Goal: Task Accomplishment & Management: Manage account settings

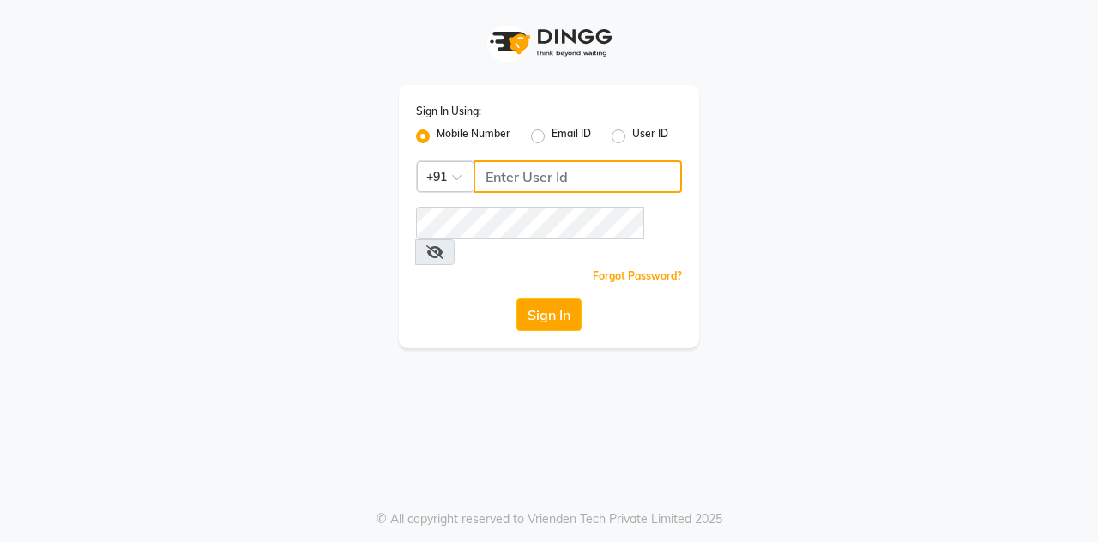
click at [640, 180] on input "Username" at bounding box center [578, 176] width 208 height 33
type input "9910665171"
click at [516, 299] on button "Sign In" at bounding box center [548, 315] width 65 height 33
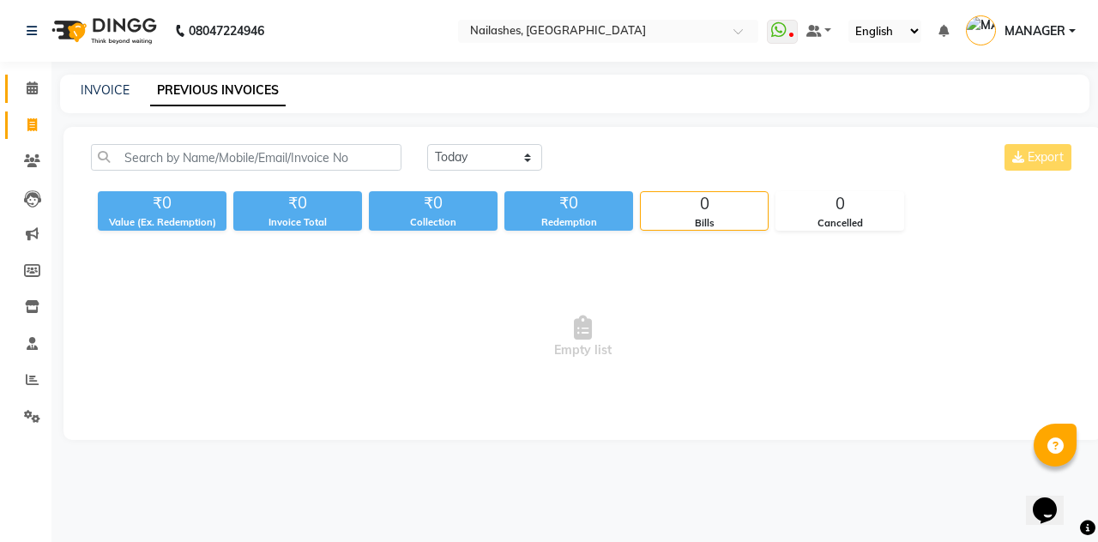
click at [32, 94] on icon at bounding box center [32, 87] width 11 height 13
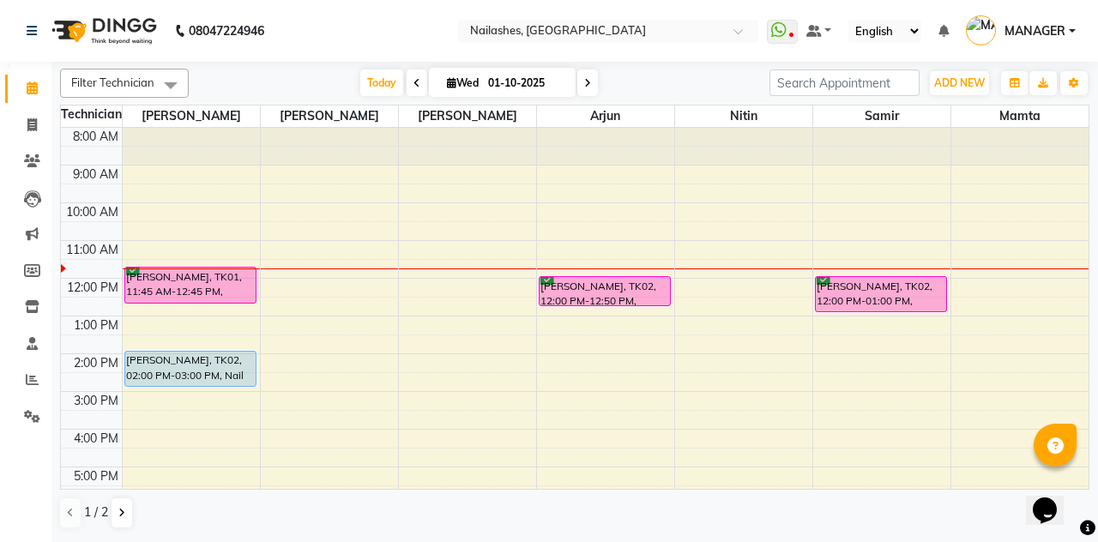
scroll to position [2, 0]
click at [179, 275] on div "[PERSON_NAME], TK01, 11:45 AM-12:45 PM, Overlays Gel-Hand" at bounding box center [190, 283] width 130 height 35
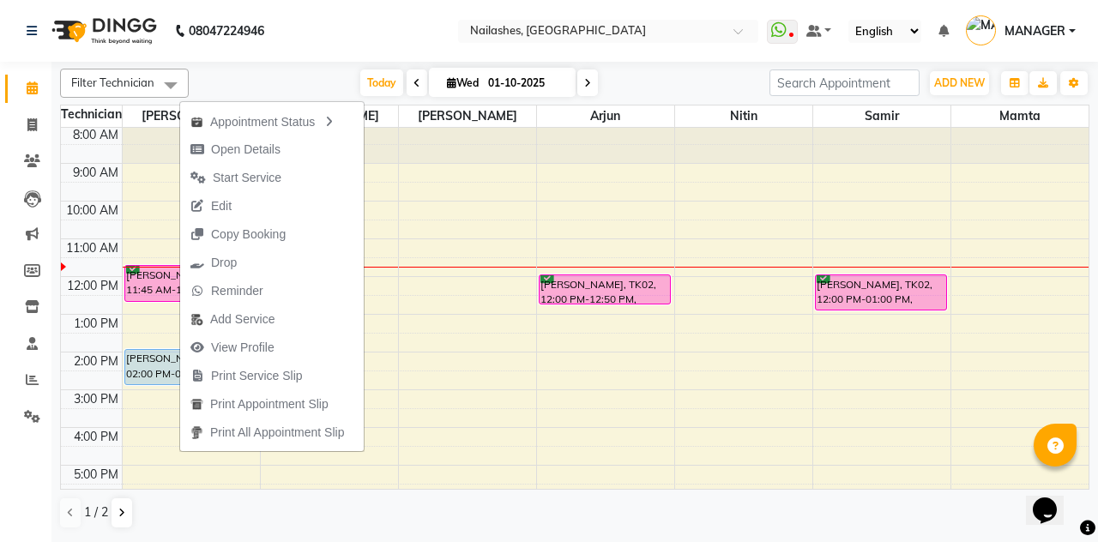
click at [283, 142] on span "Open Details" at bounding box center [235, 150] width 111 height 28
select select "6"
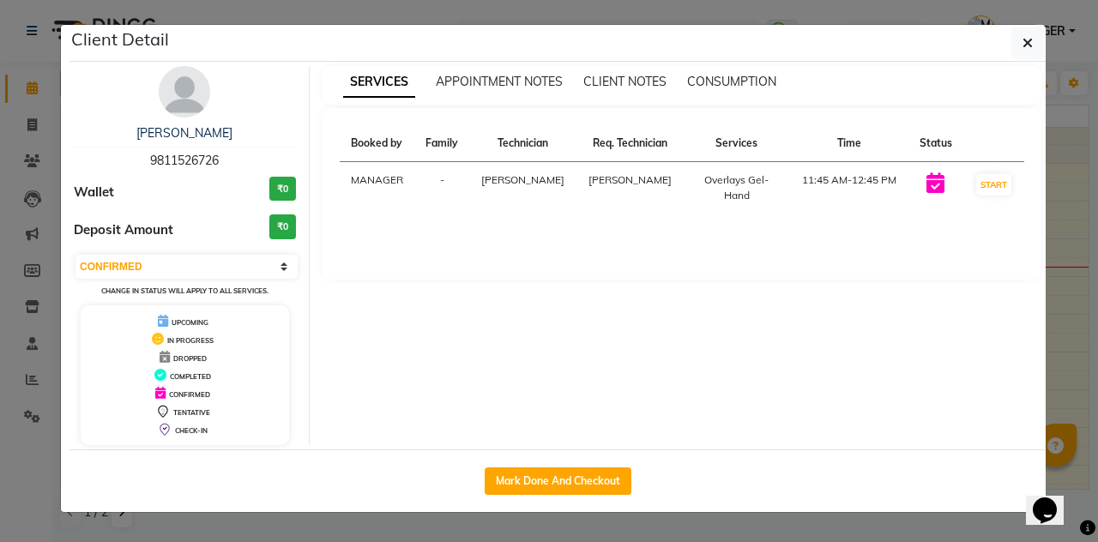
click at [1029, 45] on icon "button" at bounding box center [1028, 43] width 10 height 14
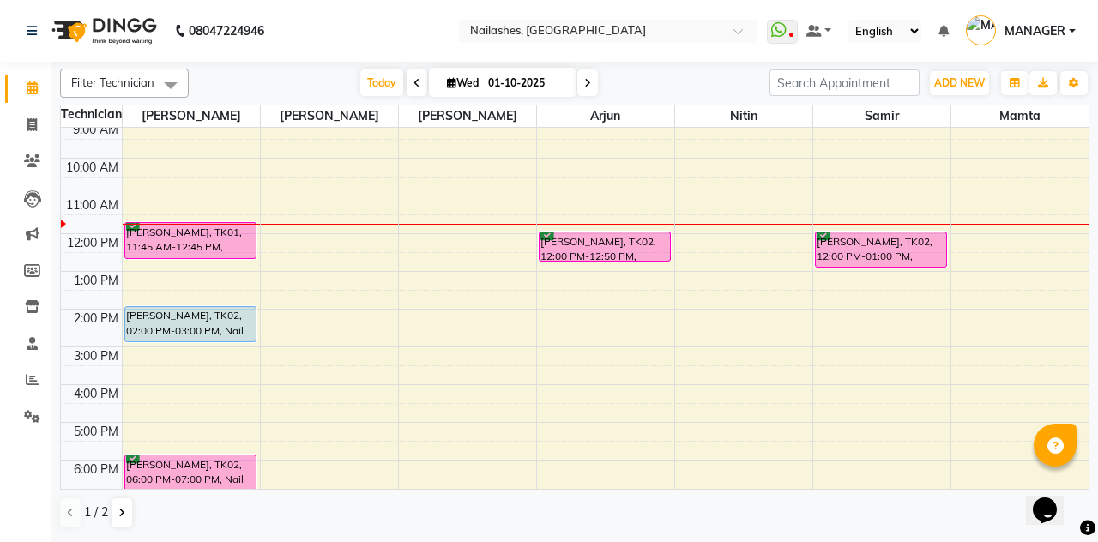
scroll to position [45, 0]
click at [19, 122] on span at bounding box center [32, 126] width 30 height 20
select select "service"
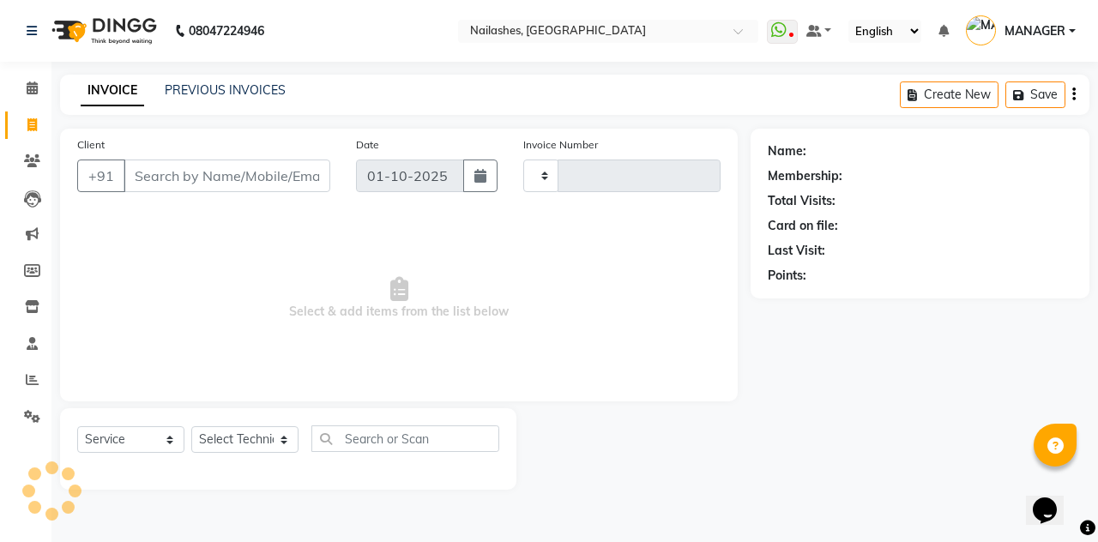
type input "2615"
select select "3926"
click at [28, 86] on icon at bounding box center [32, 87] width 11 height 13
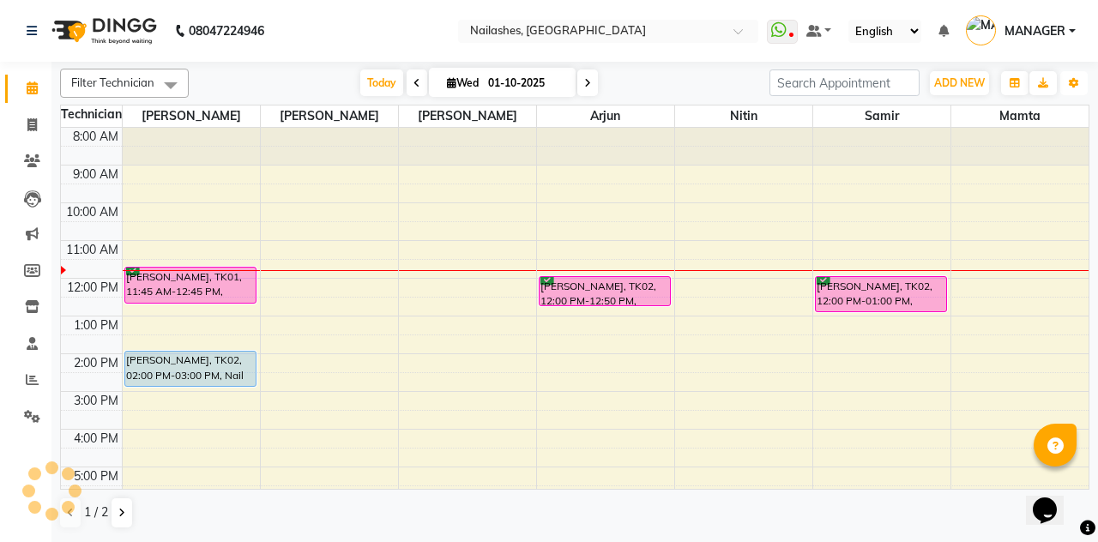
click at [1074, 87] on icon "button" at bounding box center [1074, 83] width 10 height 10
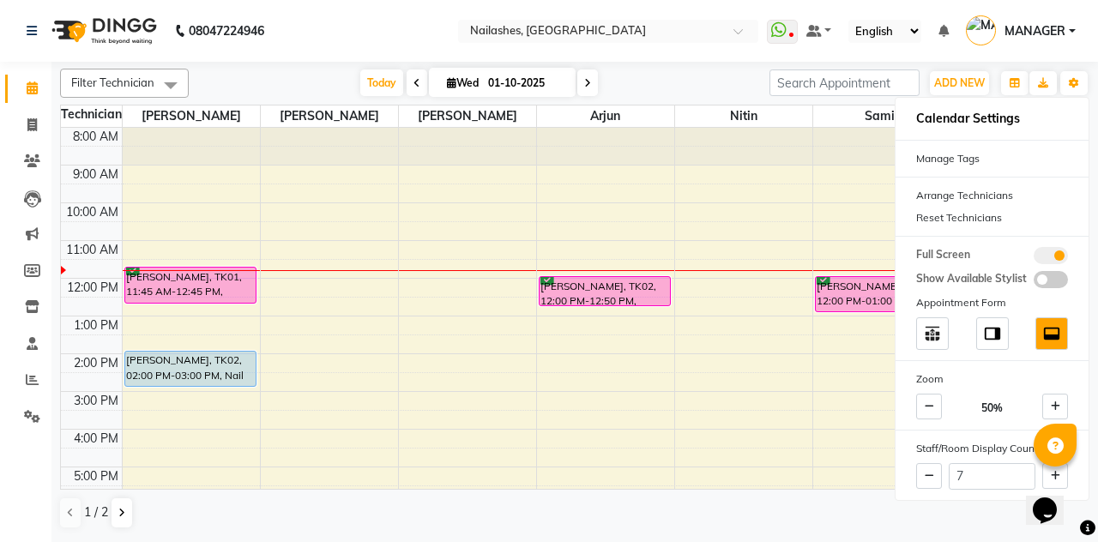
click at [1052, 248] on span at bounding box center [1051, 255] width 34 height 17
click at [1034, 258] on input "checkbox" at bounding box center [1034, 258] width 0 height 0
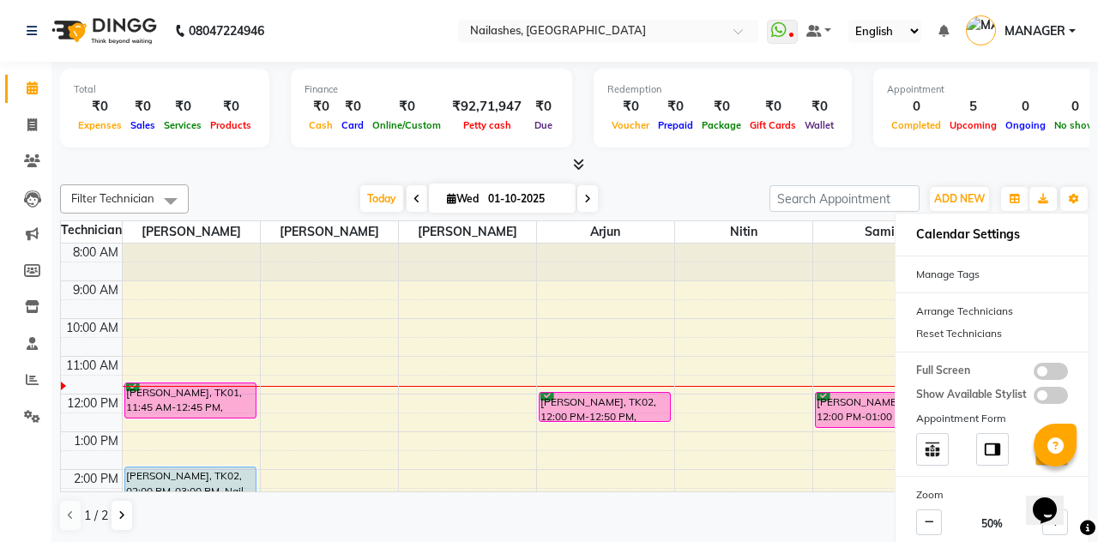
click at [715, 175] on div "Total ₹0 Expenses ₹0 Sales ₹0 Services ₹0 Products Finance ₹0 Cash ₹0 Card ₹0 O…" at bounding box center [574, 302] width 1047 height 481
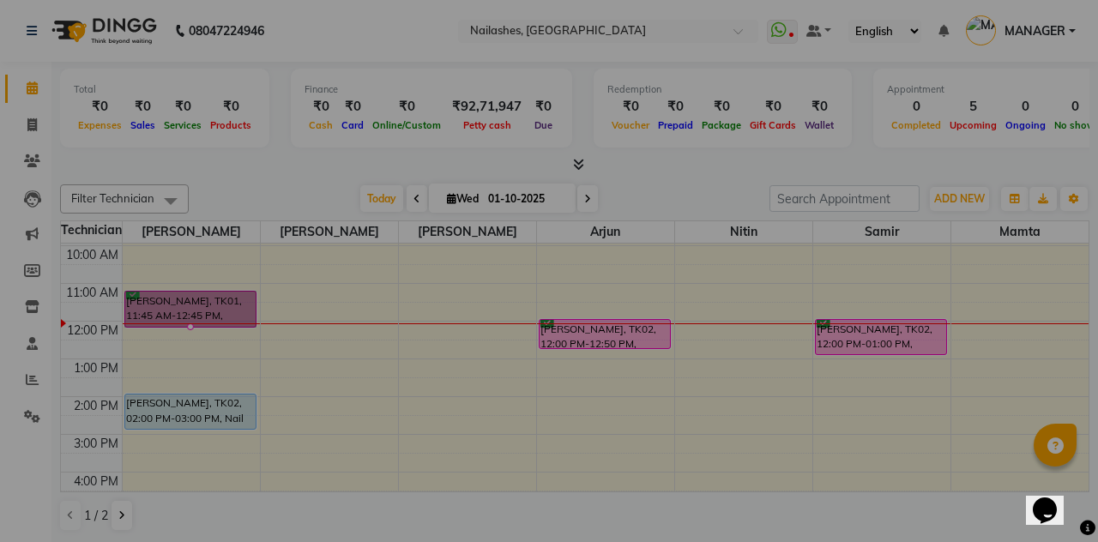
scroll to position [72, 0]
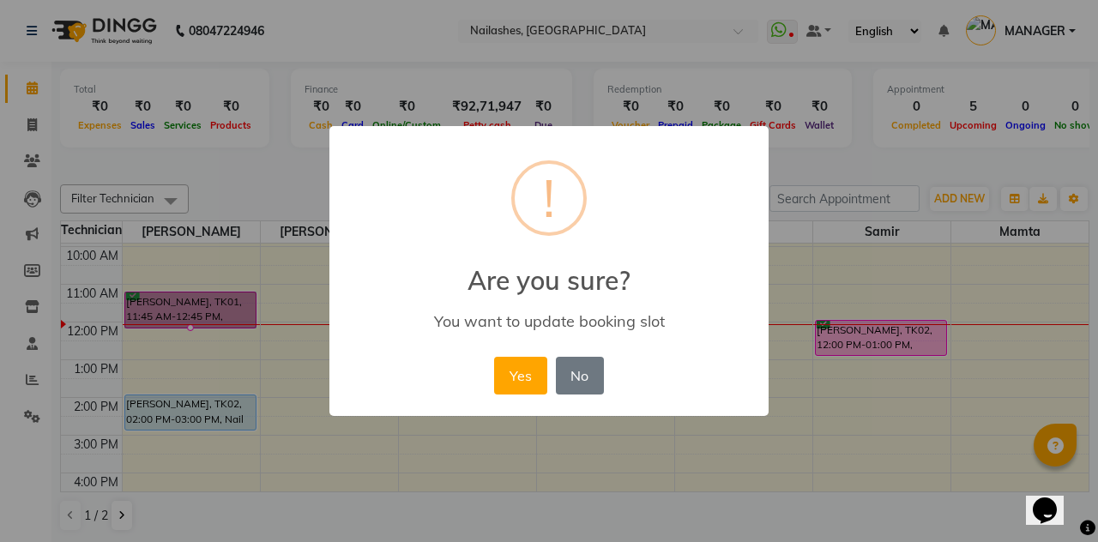
click at [113, 142] on div "× ! Are you sure? You want to update booking slot Yes No No" at bounding box center [549, 271] width 1098 height 542
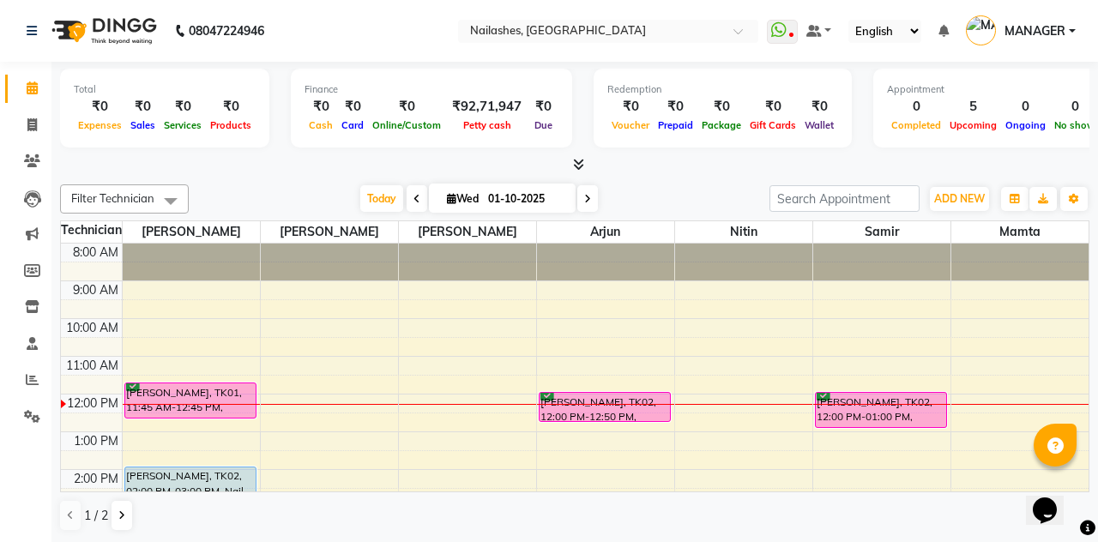
click at [579, 165] on icon at bounding box center [578, 164] width 11 height 13
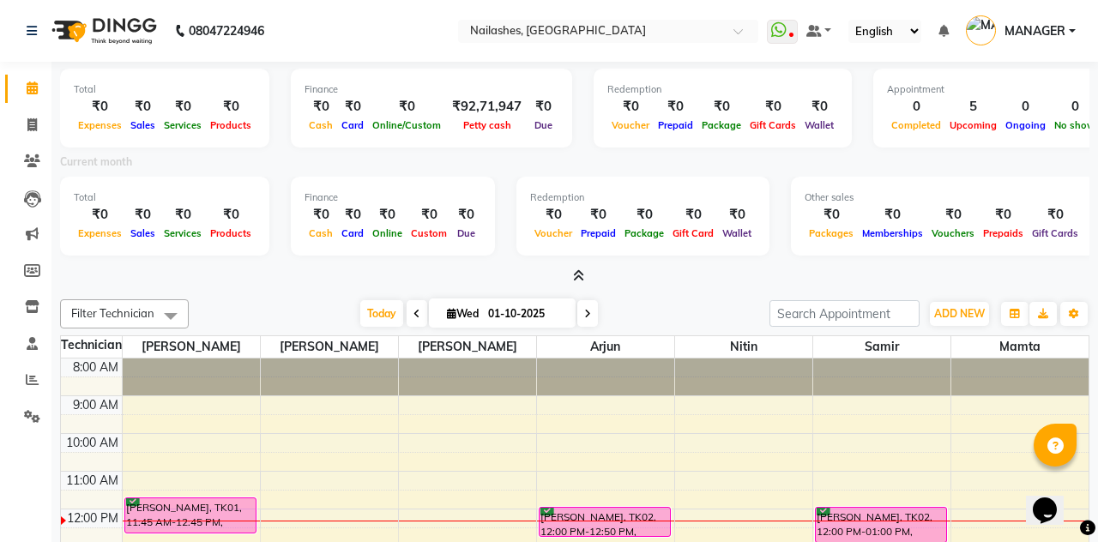
click at [407, 309] on span at bounding box center [417, 313] width 21 height 27
type input "[DATE]"
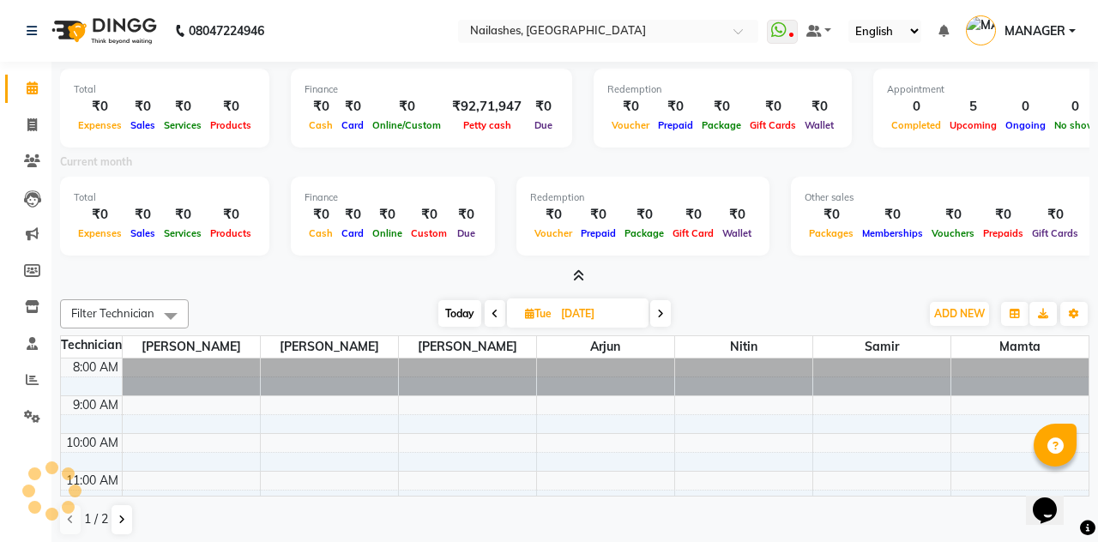
scroll to position [149, 0]
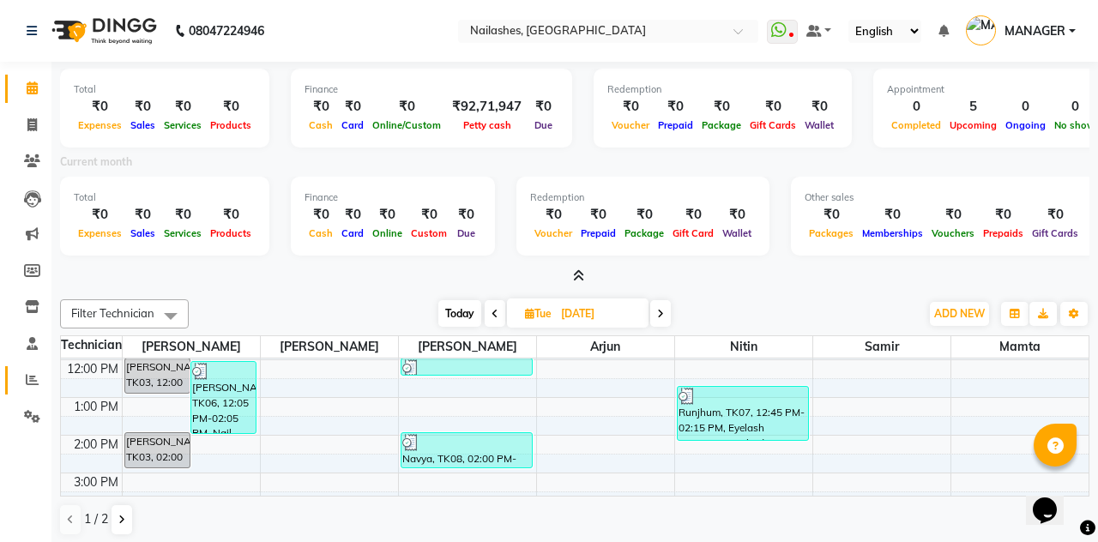
click at [24, 377] on span at bounding box center [32, 381] width 30 height 20
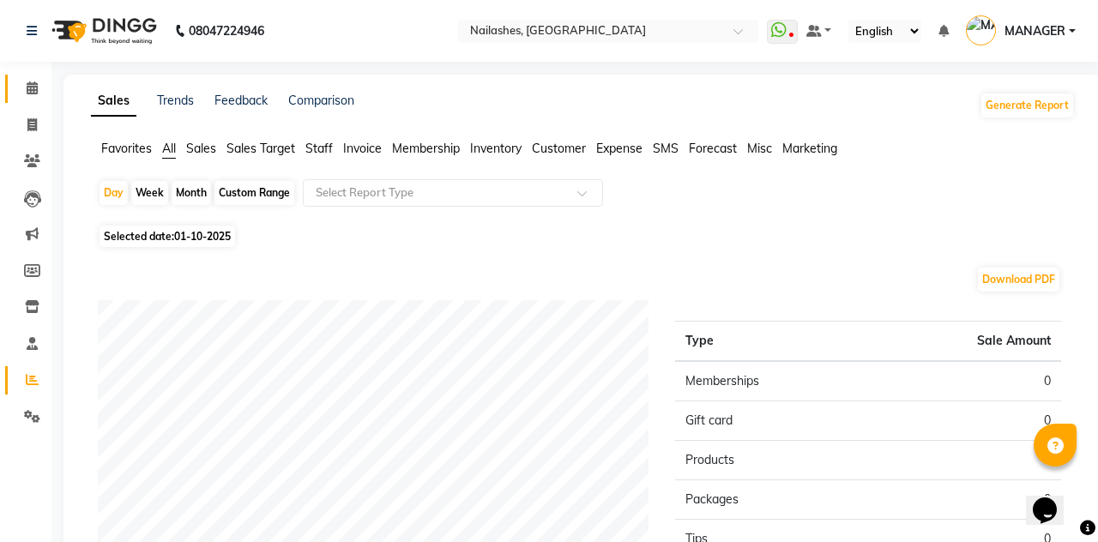
click at [27, 92] on icon at bounding box center [32, 87] width 11 height 13
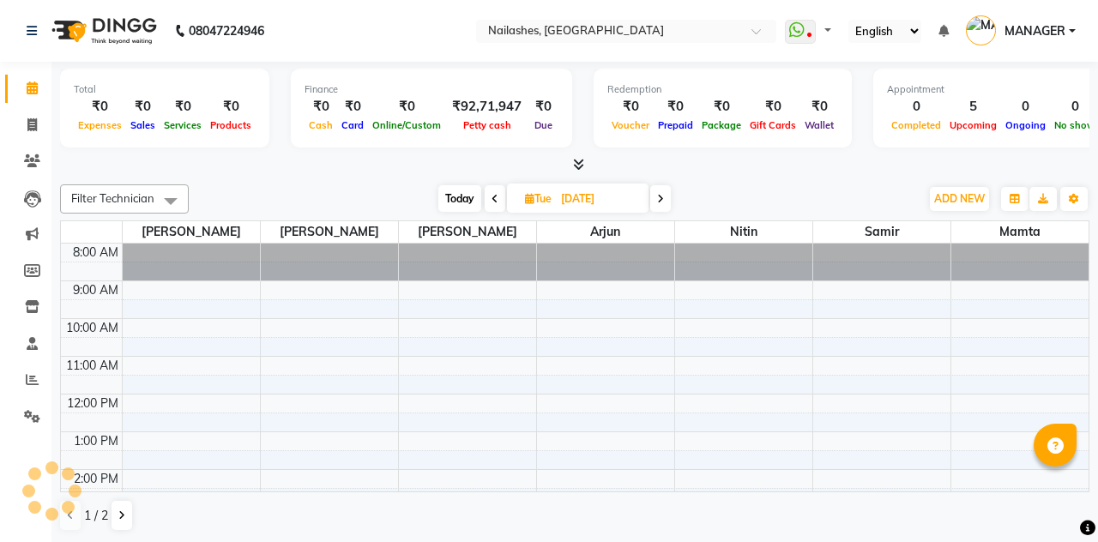
select select "en"
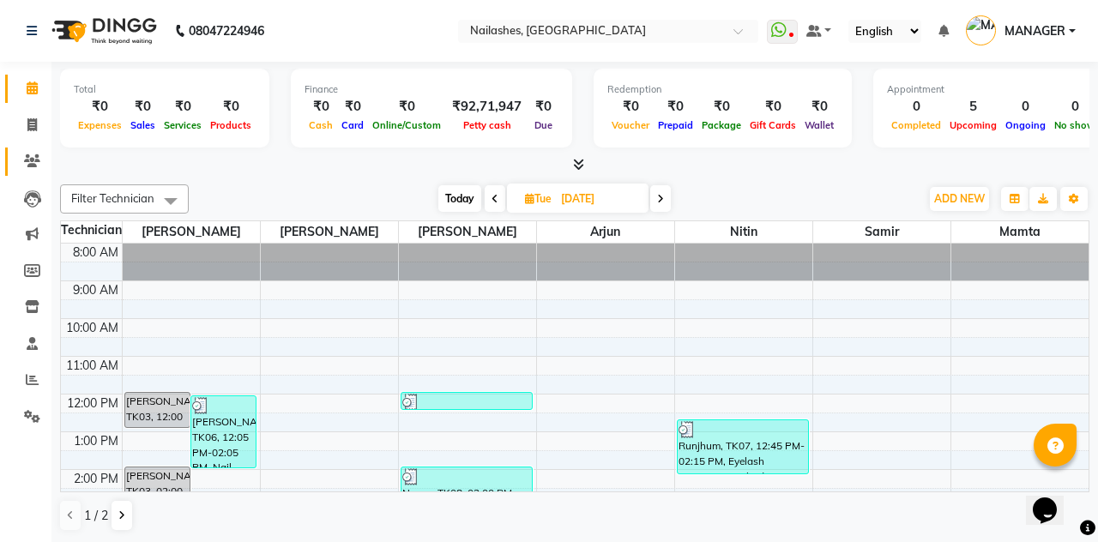
click at [26, 160] on icon at bounding box center [32, 160] width 16 height 13
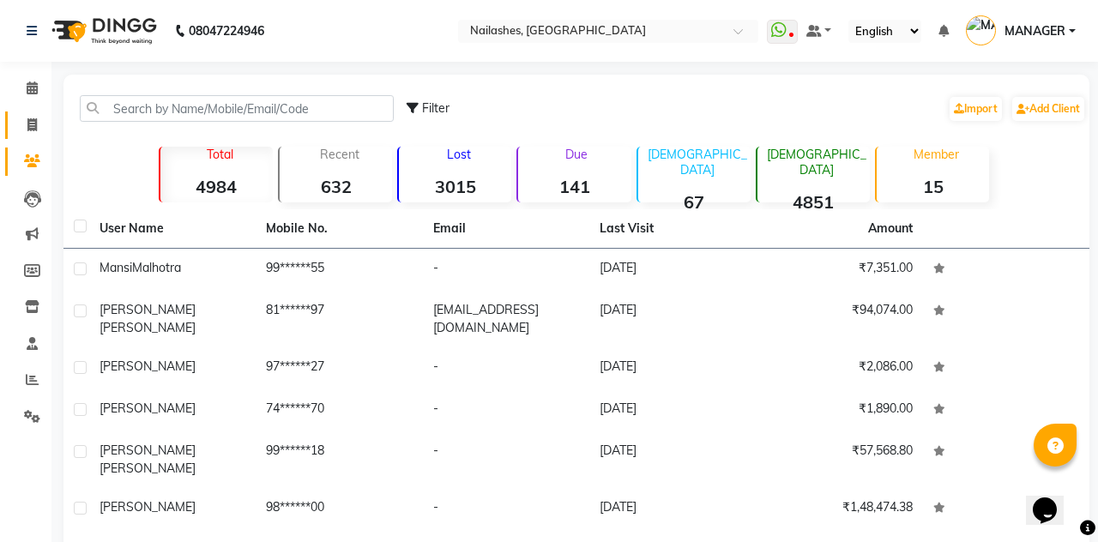
click at [22, 122] on span at bounding box center [32, 126] width 30 height 20
select select "service"
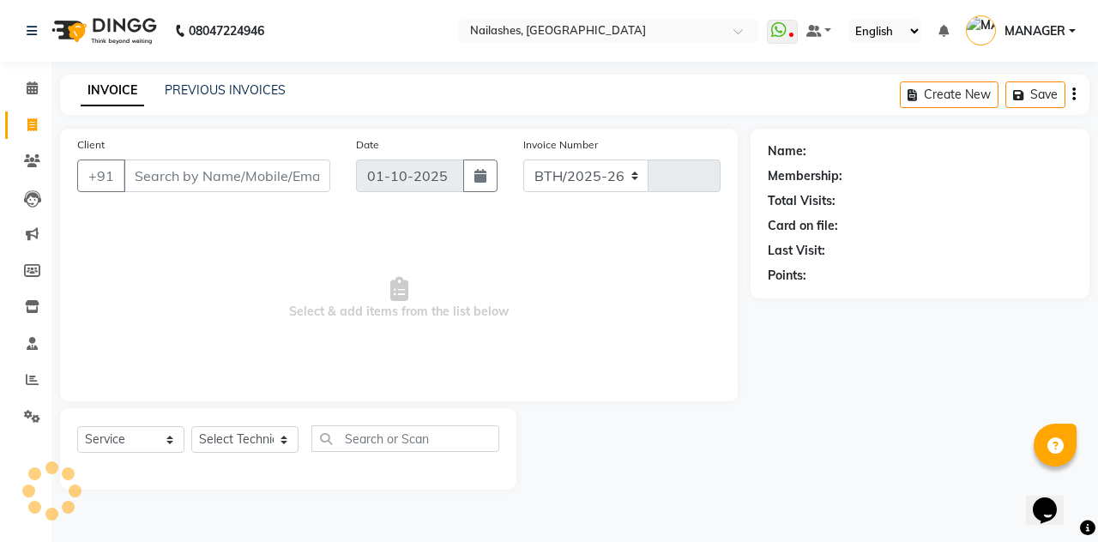
select select "3926"
type input "2615"
click at [244, 94] on link "PREVIOUS INVOICES" at bounding box center [225, 89] width 121 height 15
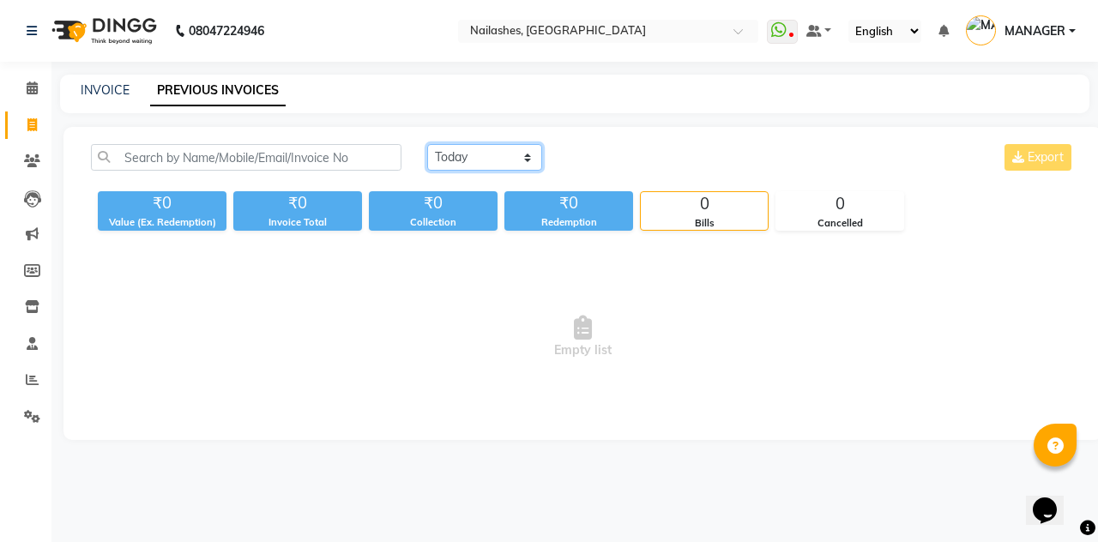
click at [530, 158] on select "Today Yesterday Custom Range" at bounding box center [484, 157] width 115 height 27
select select "range"
click at [427, 144] on select "Today Yesterday Custom Range" at bounding box center [484, 157] width 115 height 27
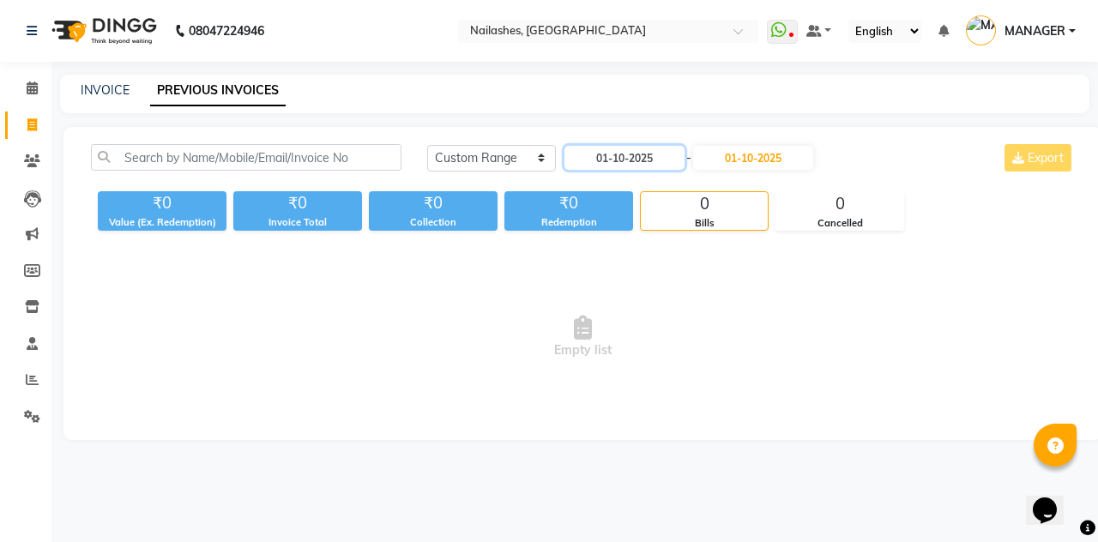
click at [651, 163] on input "01-10-2025" at bounding box center [624, 158] width 120 height 24
select select "10"
select select "2025"
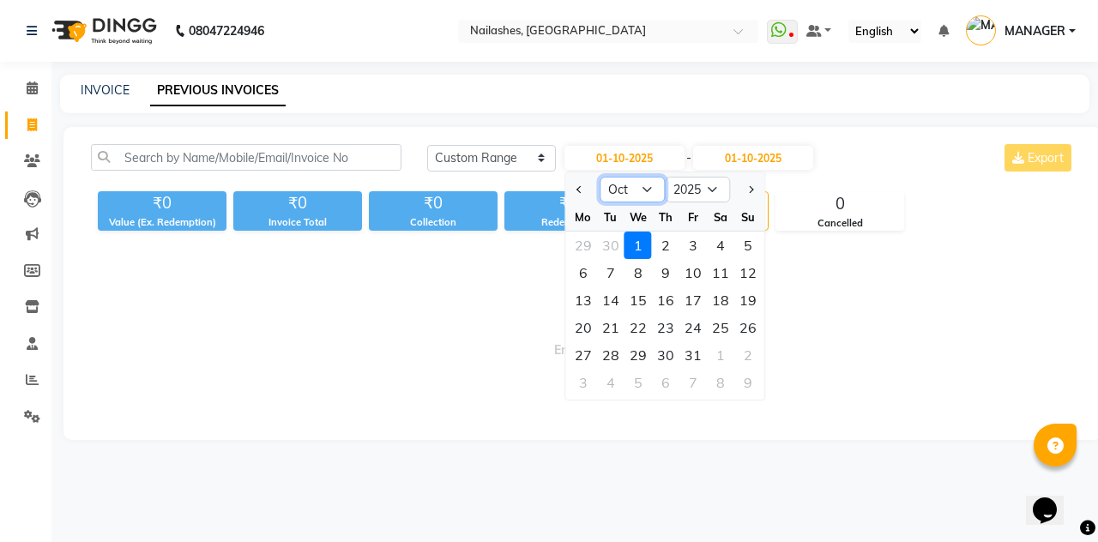
click at [648, 184] on select "Jan Feb Mar Apr May Jun Jul Aug Sep Oct Nov Dec" at bounding box center [633, 190] width 65 height 26
select select "8"
click at [601, 177] on select "Jan Feb Mar Apr May Jun Jul Aug Sep Oct Nov Dec" at bounding box center [633, 190] width 65 height 26
click at [700, 246] on div "1" at bounding box center [692, 245] width 27 height 27
type input "01-08-2025"
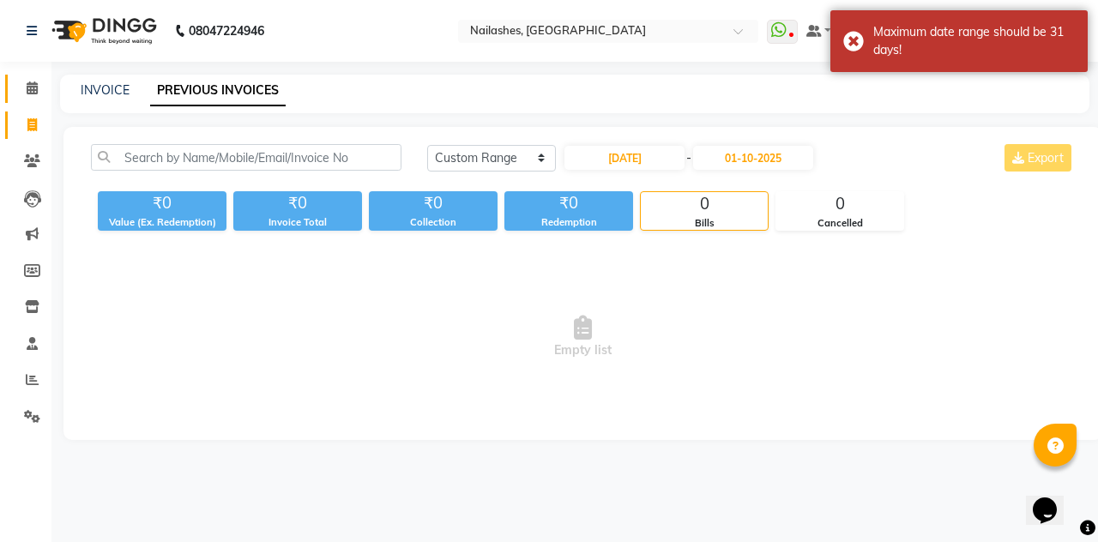
click at [22, 93] on span at bounding box center [32, 89] width 30 height 20
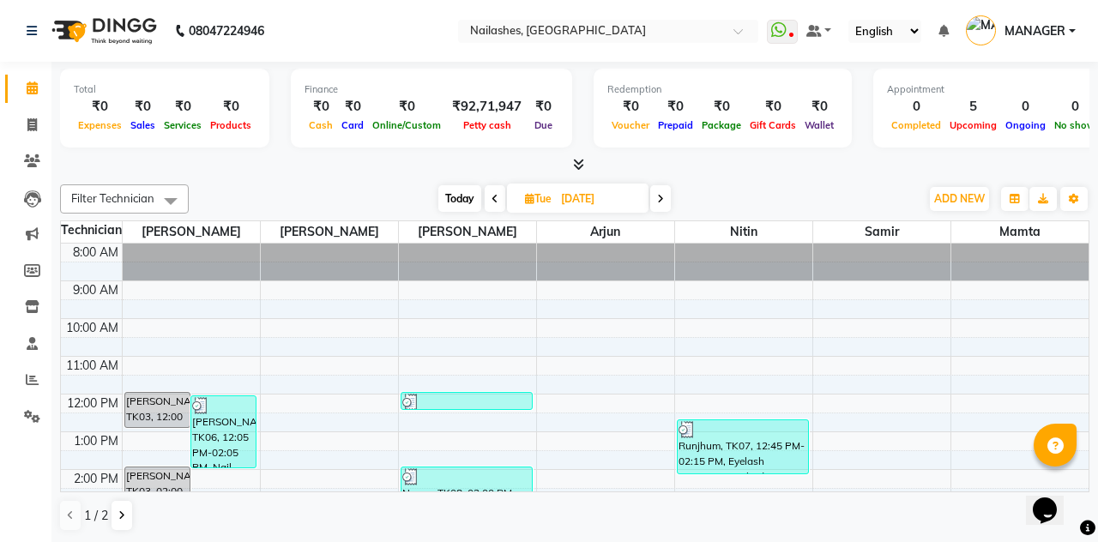
click at [667, 187] on span at bounding box center [660, 198] width 21 height 27
type input "01-10-2025"
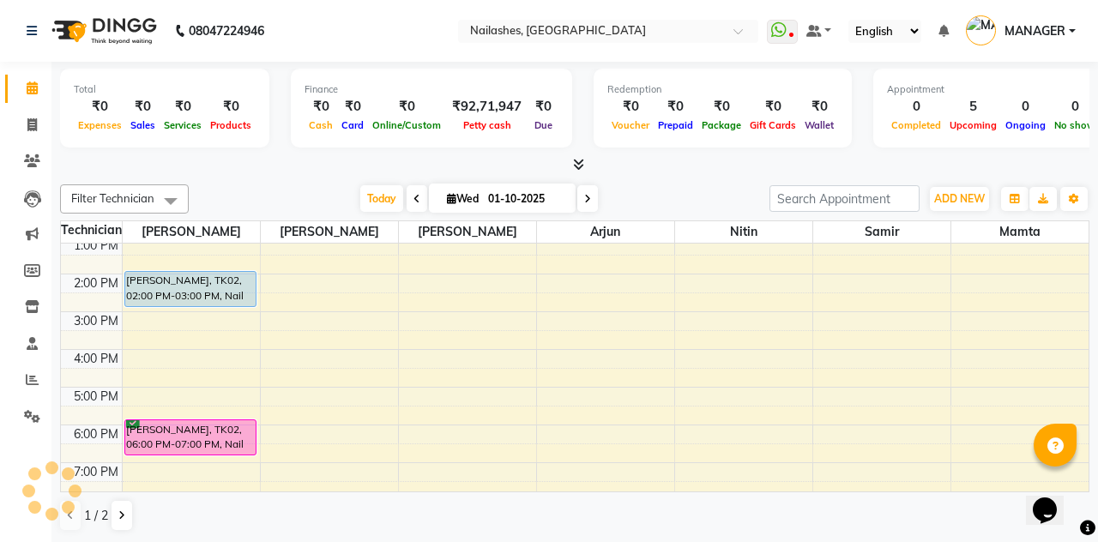
scroll to position [196, 0]
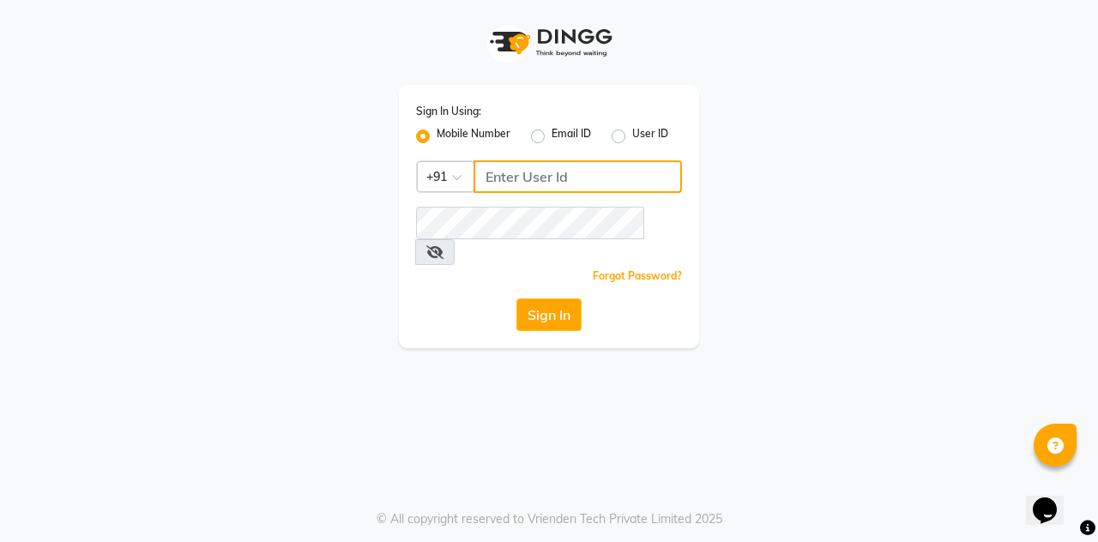
click at [580, 167] on input "Username" at bounding box center [578, 176] width 208 height 33
type input "9910665171"
click at [516, 299] on button "Sign In" at bounding box center [548, 315] width 65 height 33
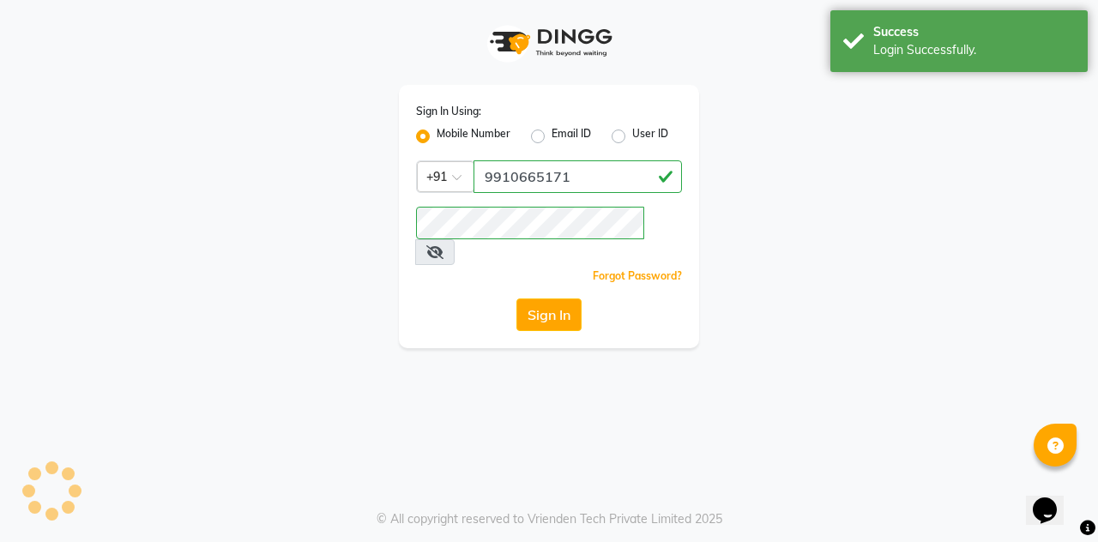
click at [556, 299] on button "Sign In" at bounding box center [548, 315] width 65 height 33
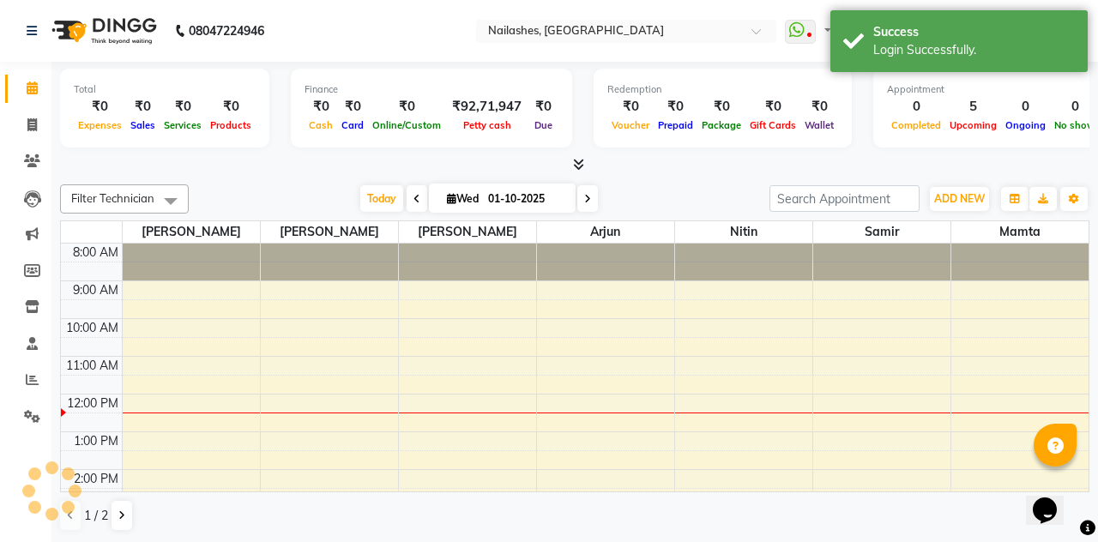
select select "en"
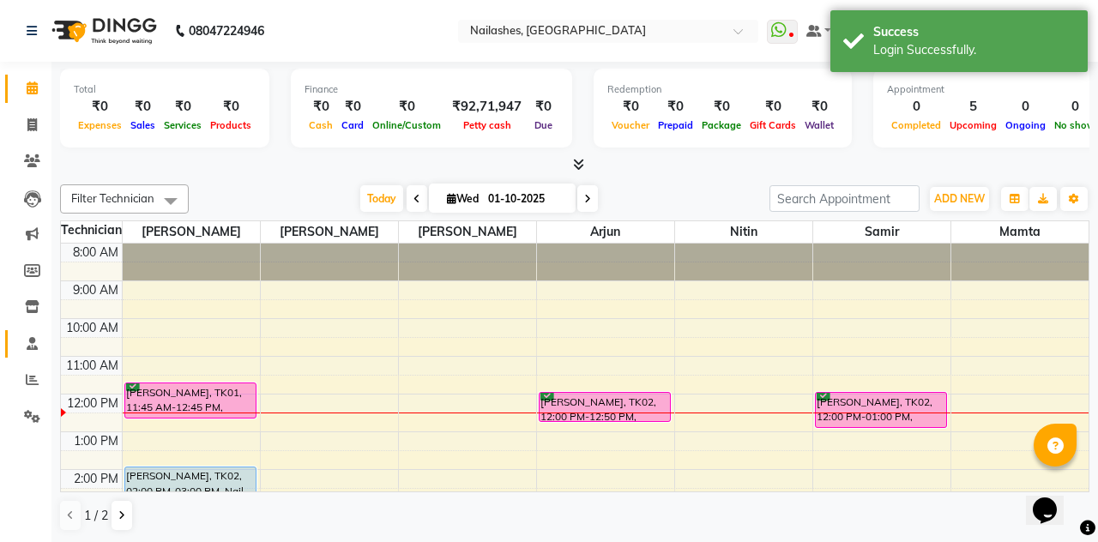
click at [35, 342] on icon at bounding box center [32, 343] width 11 height 13
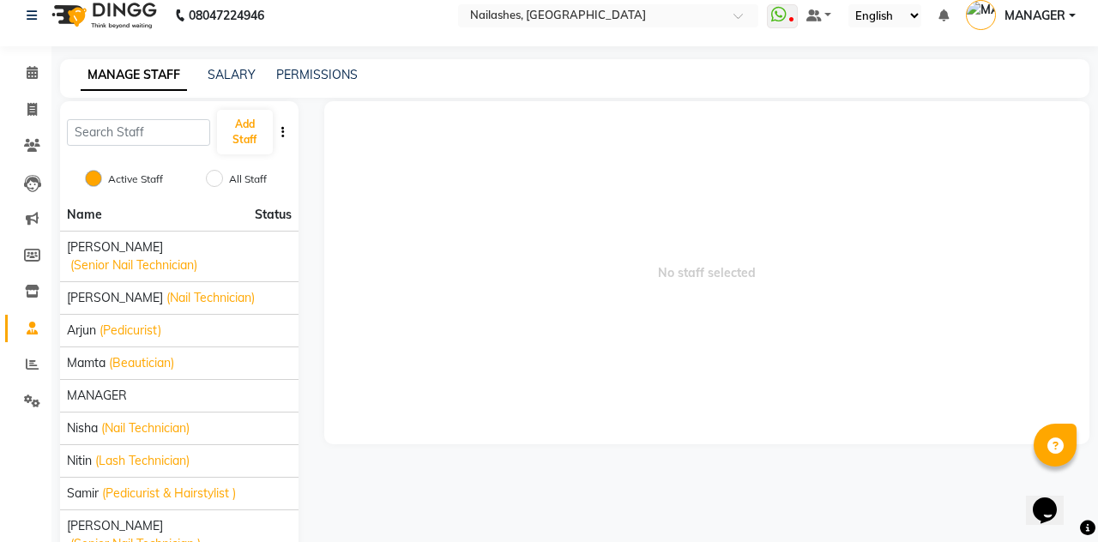
scroll to position [15, 0]
click at [26, 81] on span at bounding box center [32, 74] width 30 height 20
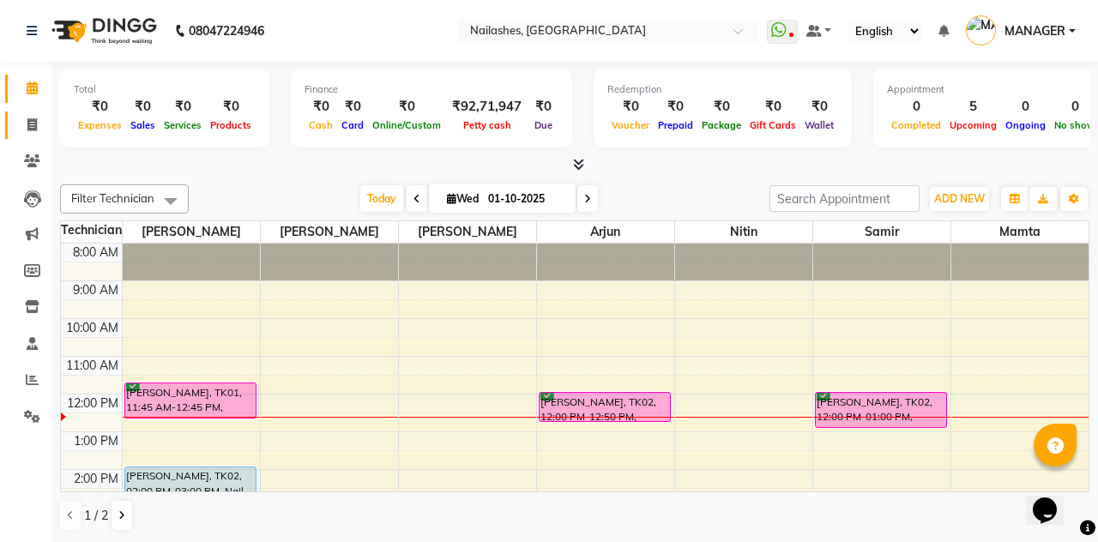
click at [29, 122] on icon at bounding box center [31, 124] width 9 height 13
select select "service"
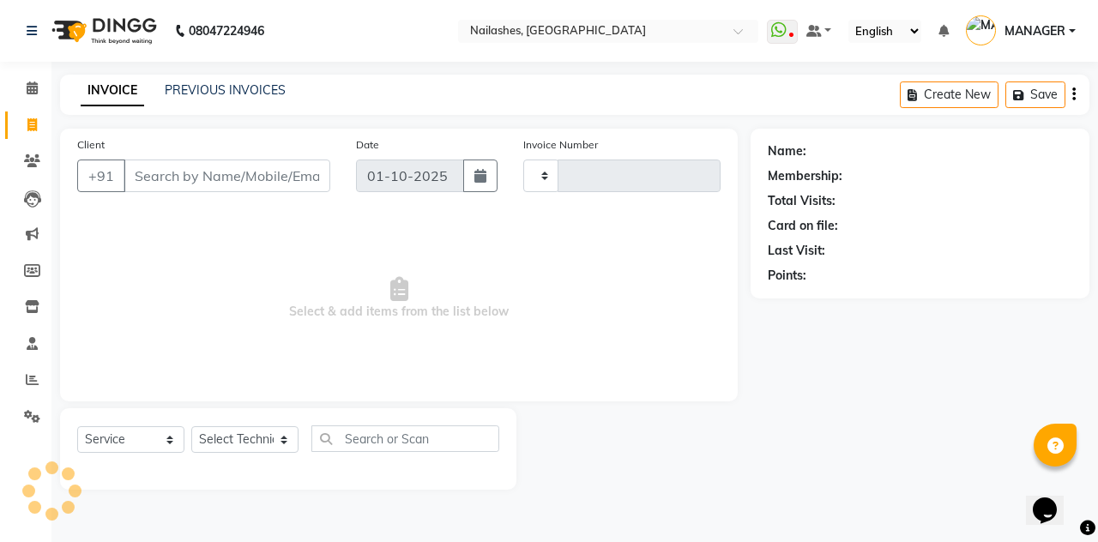
type input "2615"
select select "3926"
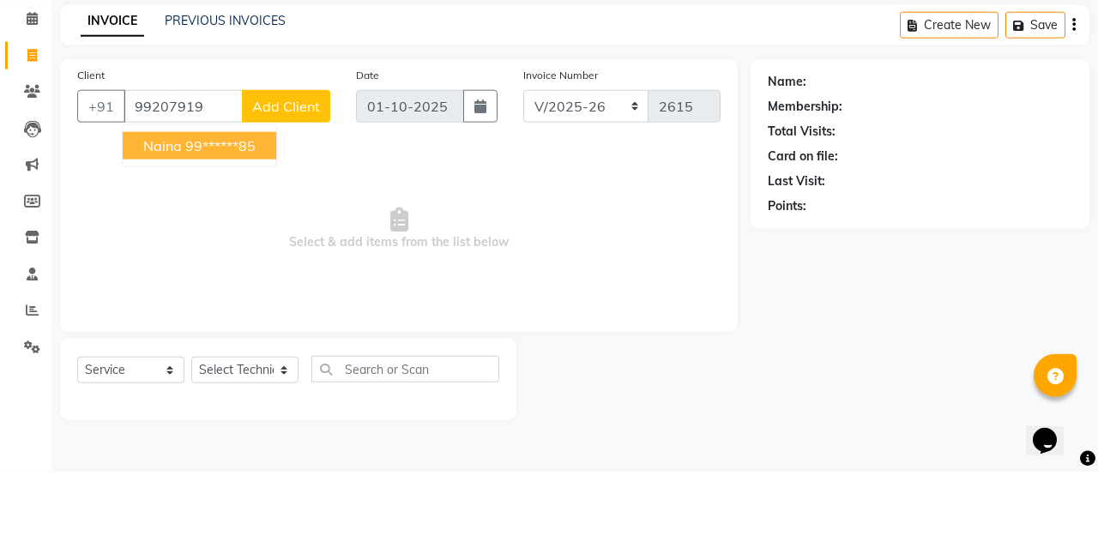
click at [251, 209] on ngb-highlight "99******85" at bounding box center [220, 215] width 70 height 17
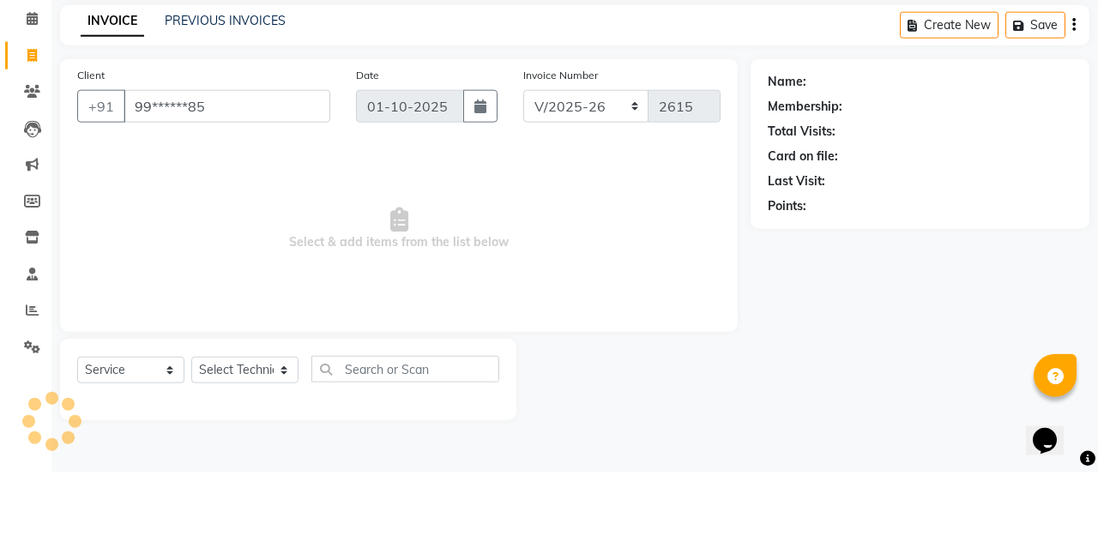
type input "99******85"
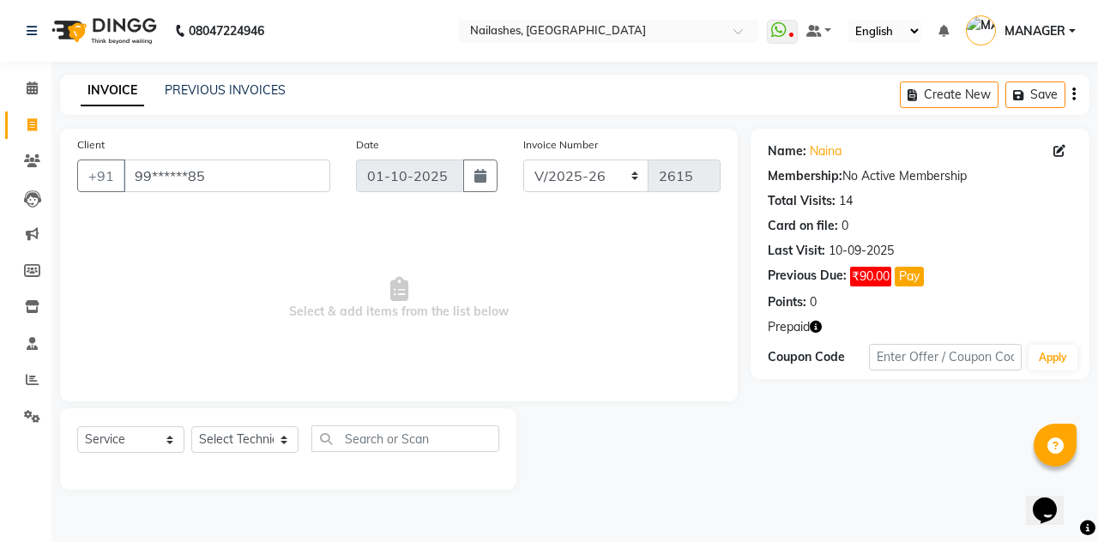
click at [816, 321] on icon "button" at bounding box center [816, 327] width 12 height 12
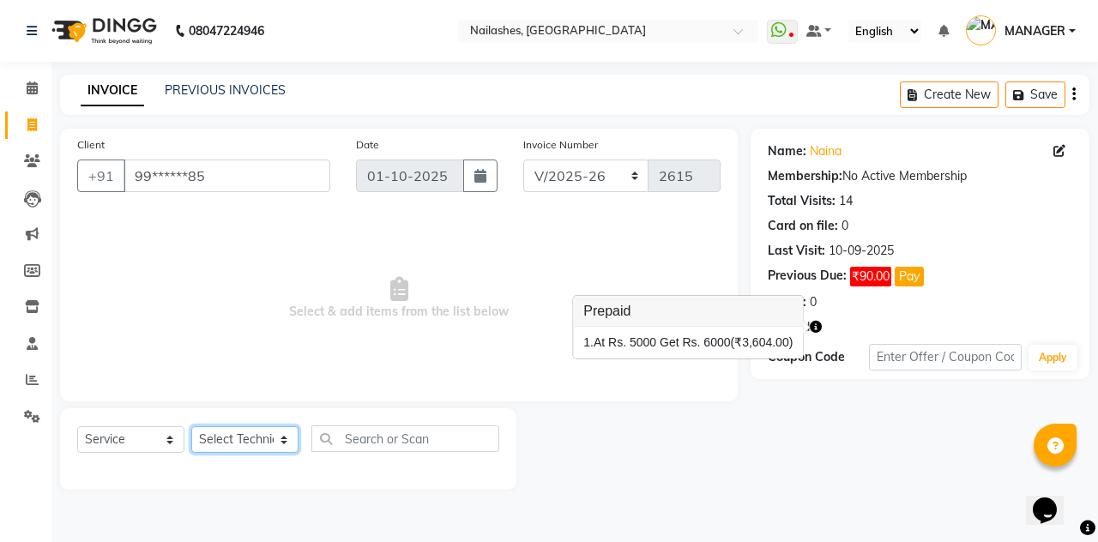
click at [252, 436] on select "Select Technician Anamika Anita Arjun Mamta MANAGER Nisha Nitin Samir Shanu Shu…" at bounding box center [244, 439] width 107 height 27
select select "19580"
click at [191, 426] on select "Select Technician Anamika Anita Arjun Mamta MANAGER Nisha Nitin Samir Shanu Shu…" at bounding box center [244, 439] width 107 height 27
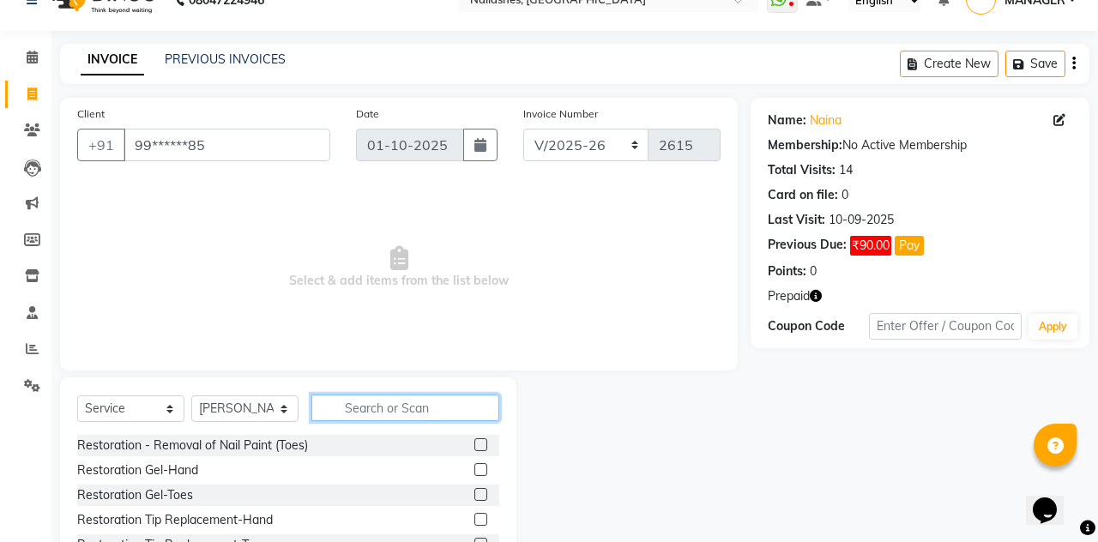
click at [432, 408] on input "text" at bounding box center [405, 408] width 188 height 27
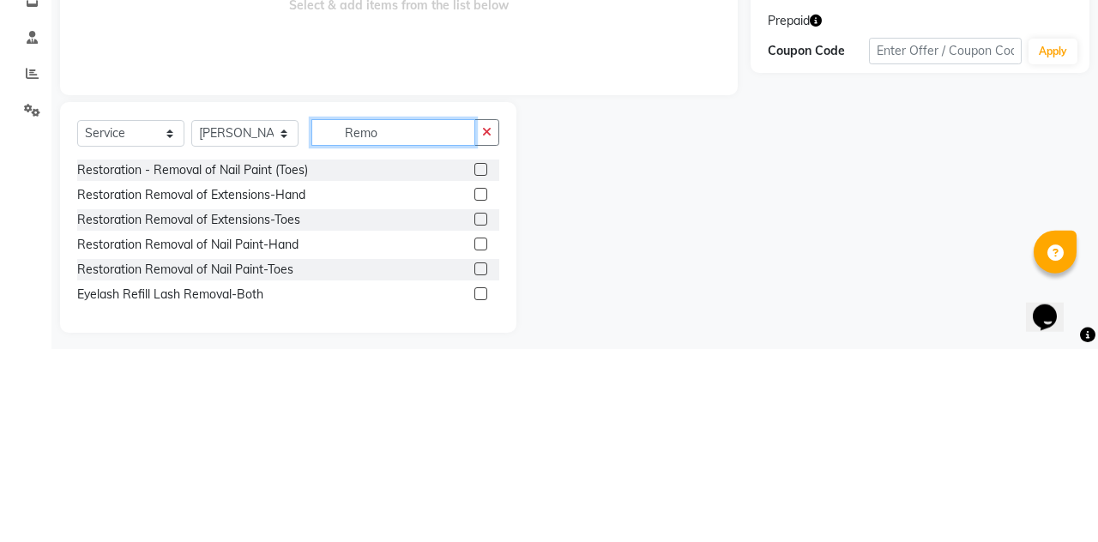
scroll to position [113, 0]
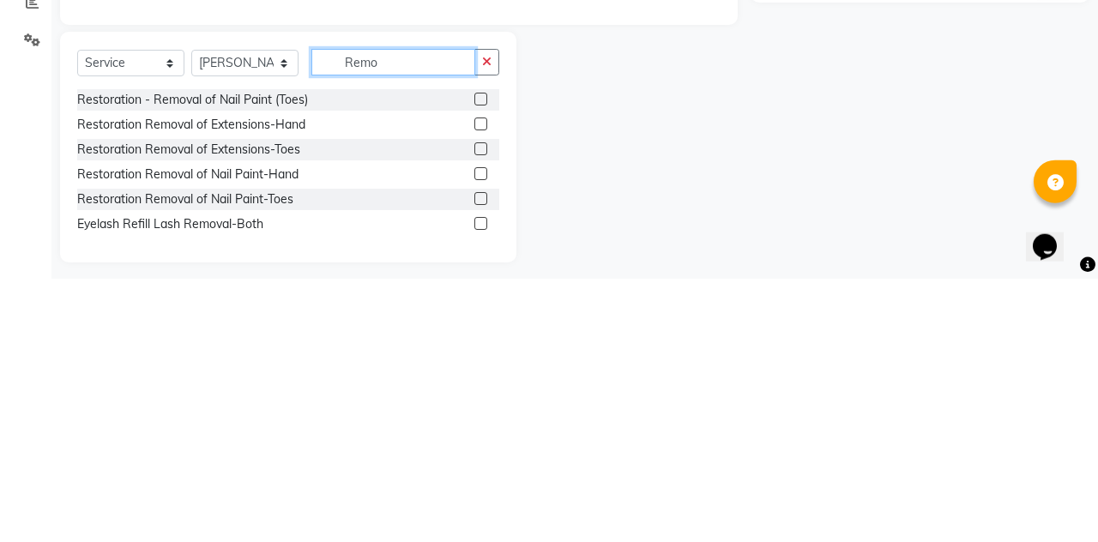
type input "Remo"
click at [479, 387] on label at bounding box center [480, 387] width 13 height 13
click at [479, 387] on input "checkbox" at bounding box center [479, 388] width 11 height 11
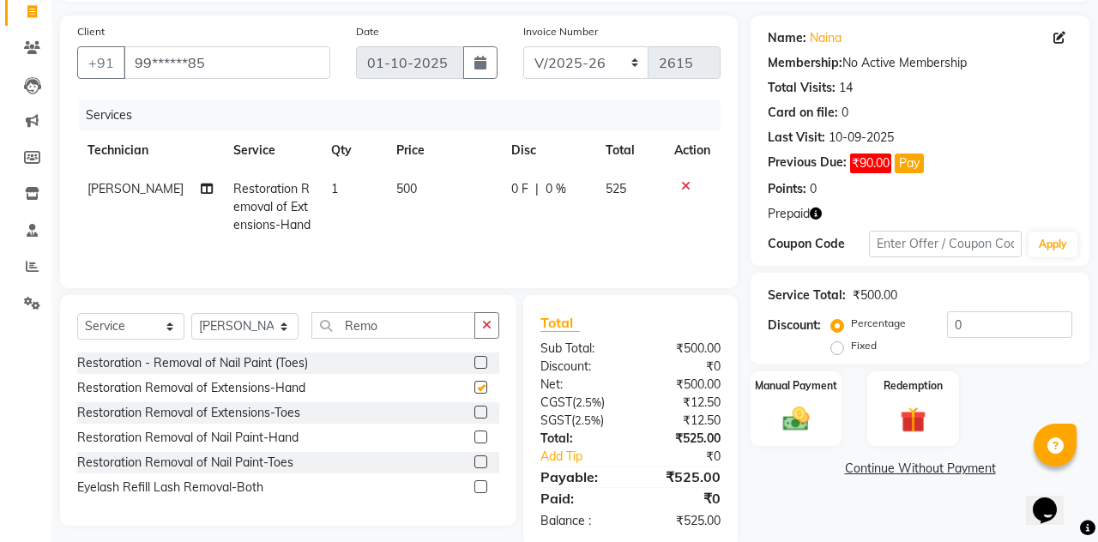
checkbox input "false"
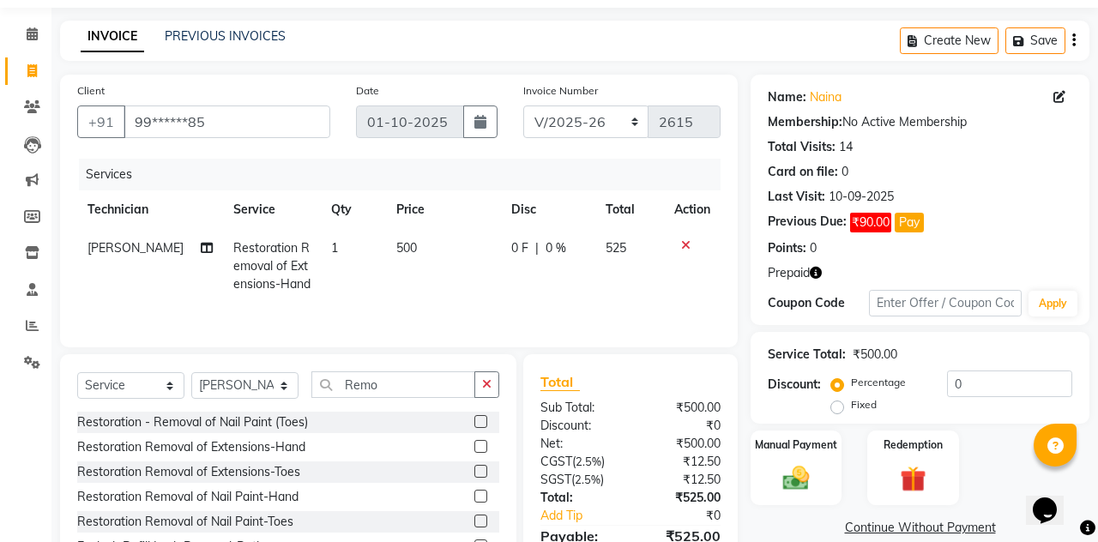
scroll to position [53, 0]
click at [805, 480] on img at bounding box center [796, 479] width 43 height 30
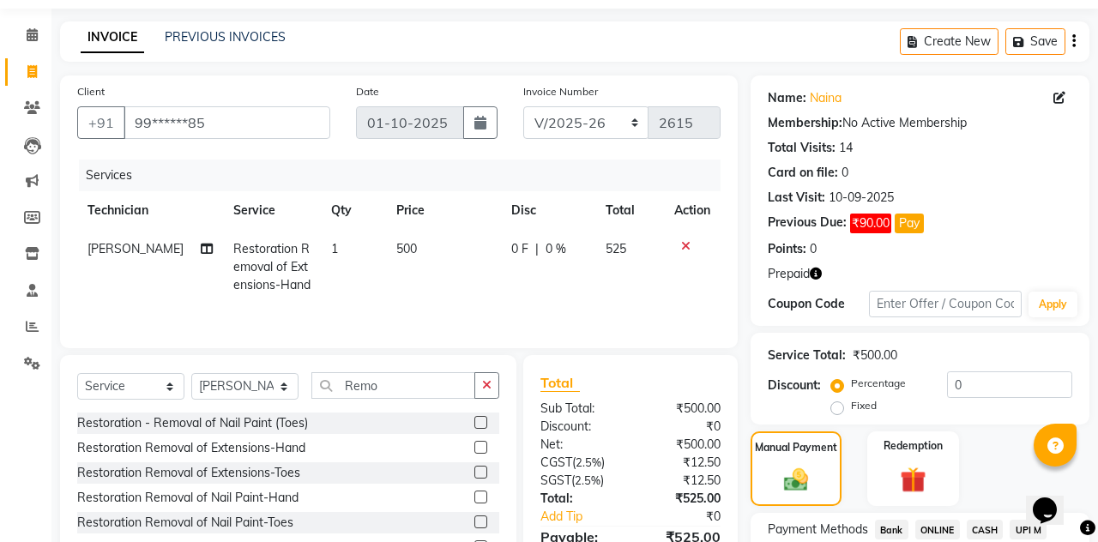
click at [917, 467] on img at bounding box center [913, 480] width 43 height 33
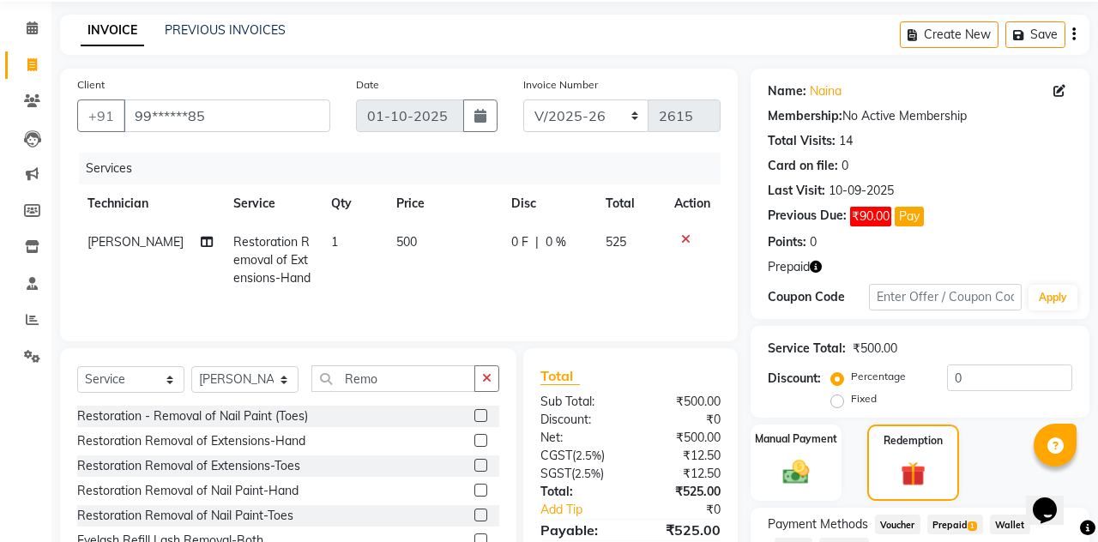
scroll to position [106, 0]
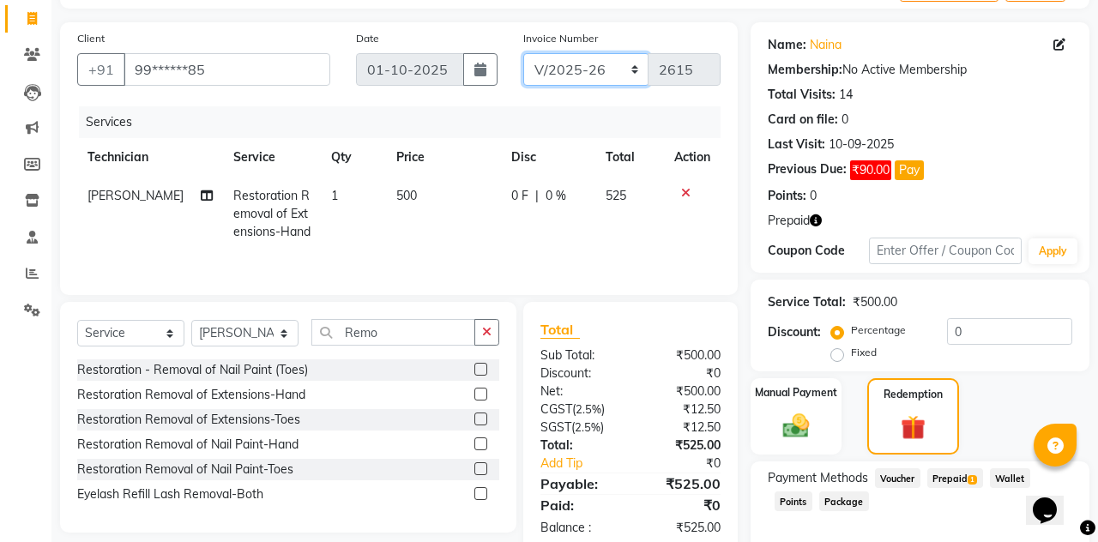
click at [578, 62] on select "BTH/2025-26 RED/2025-26 V/2025 V/2025-26" at bounding box center [586, 69] width 126 height 33
click at [1043, 241] on button "Apply" at bounding box center [1053, 251] width 49 height 26
click at [955, 480] on span "Prepaid 1" at bounding box center [955, 478] width 56 height 20
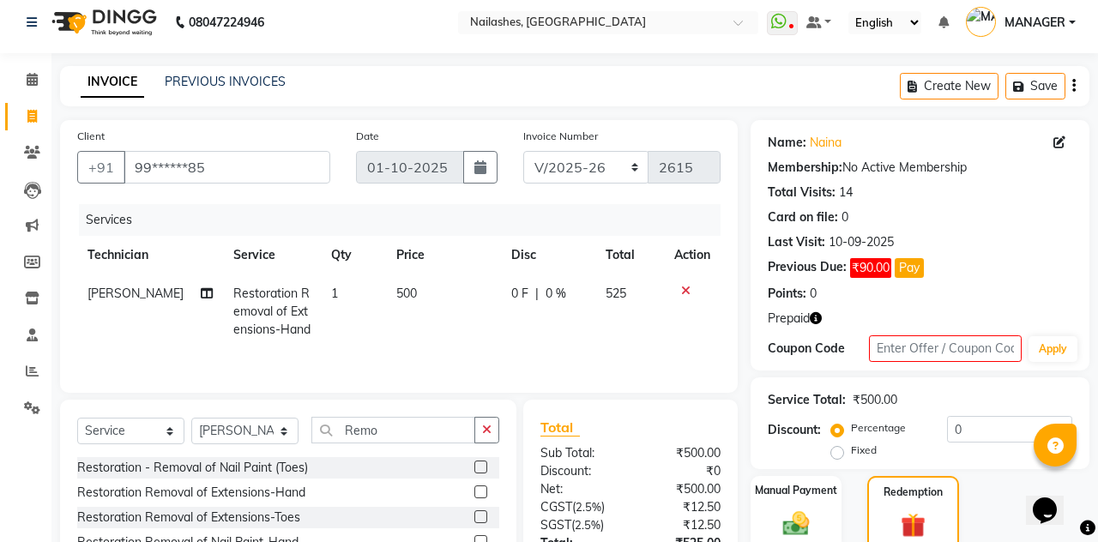
scroll to position [27, 0]
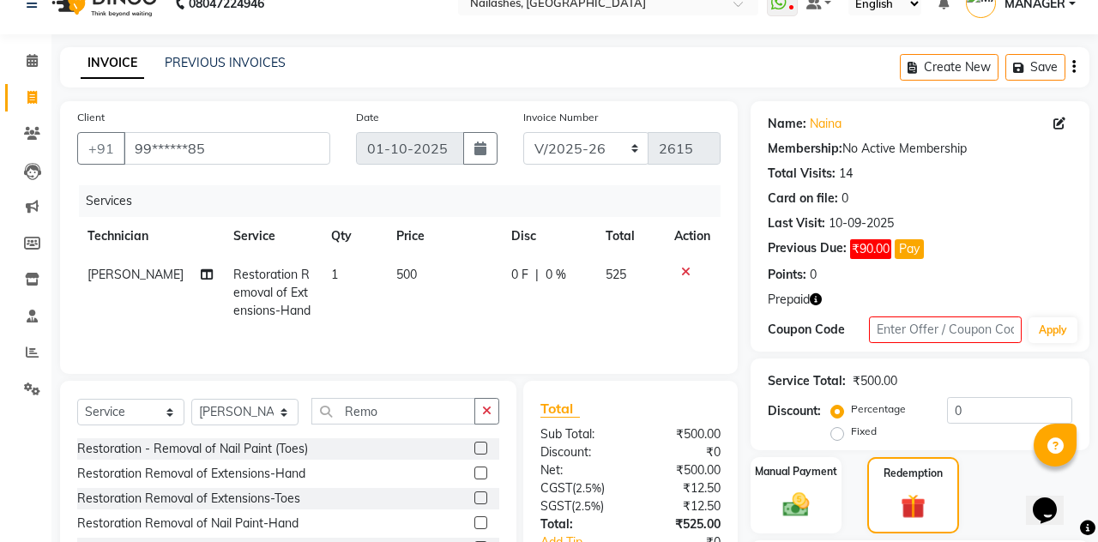
click at [821, 293] on icon "button" at bounding box center [816, 299] width 12 height 12
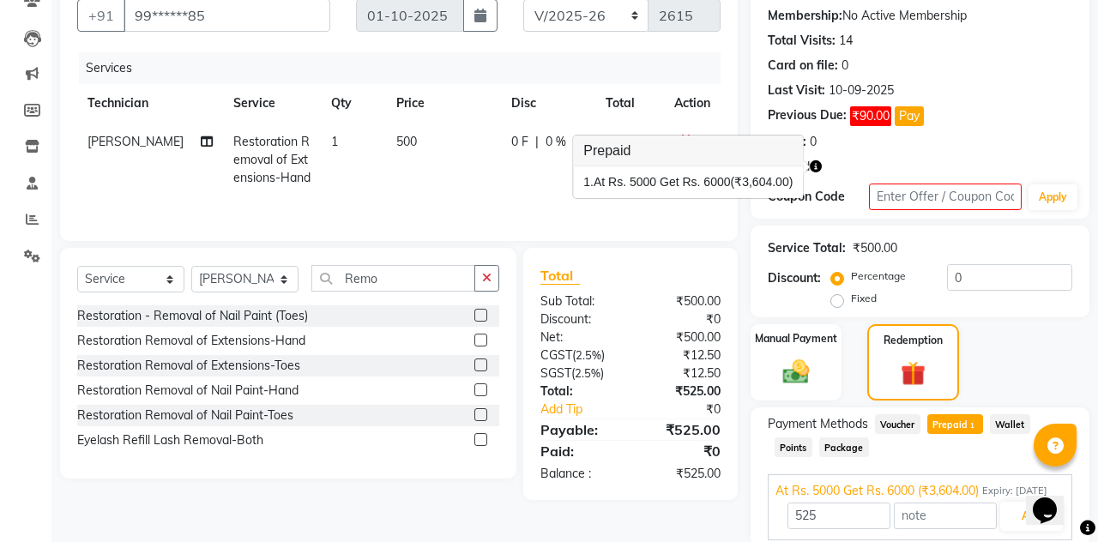
scroll to position [150, 0]
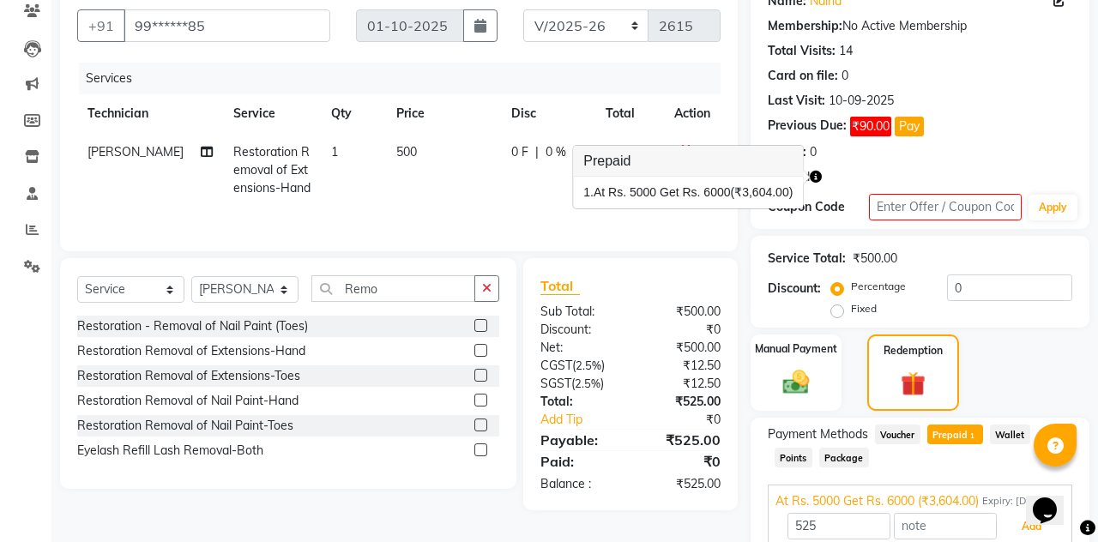
click at [1021, 541] on button "Add" at bounding box center [1031, 526] width 63 height 29
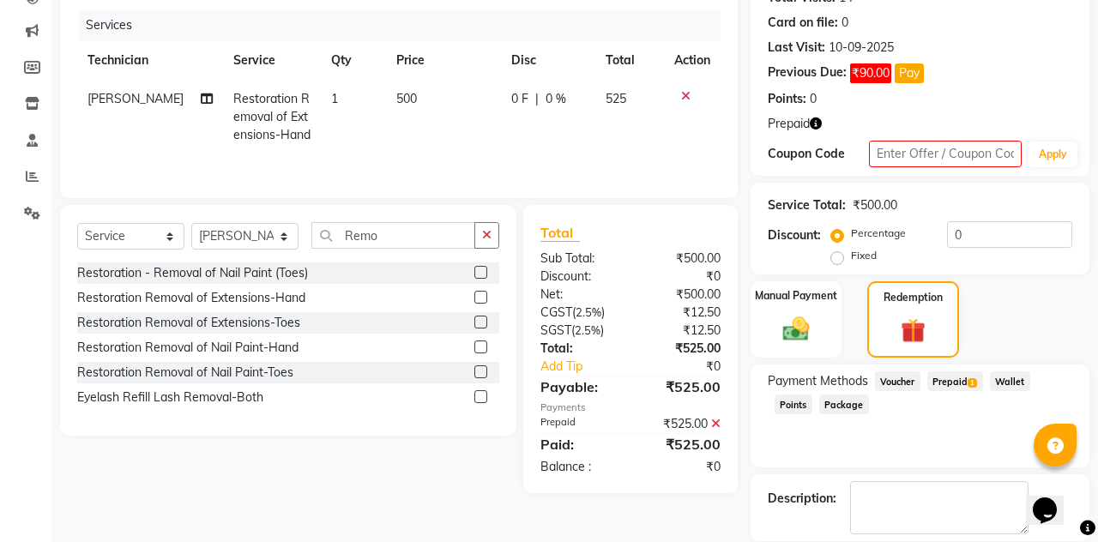
scroll to position [201, 0]
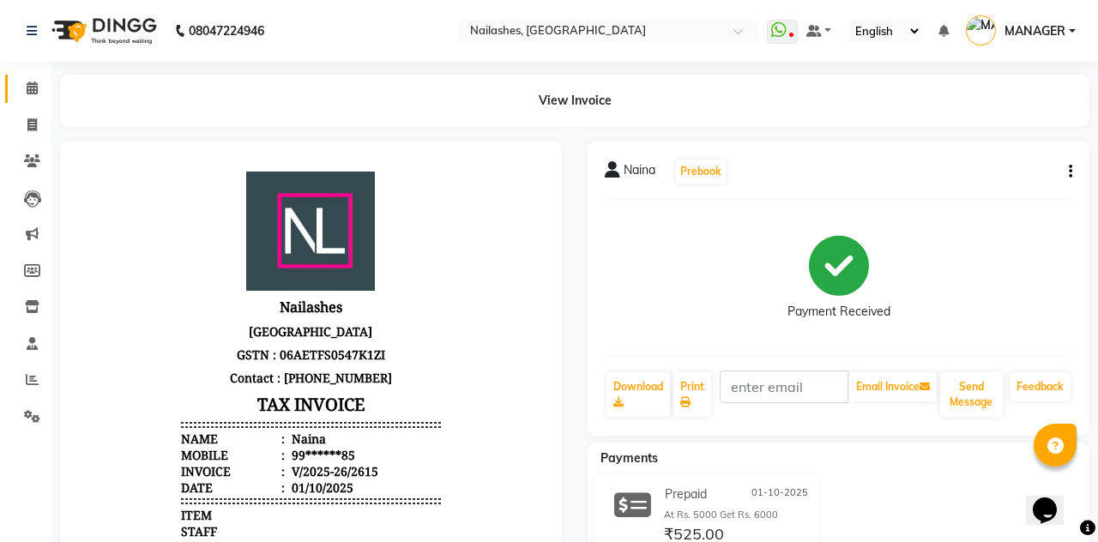
click at [25, 84] on span at bounding box center [32, 89] width 30 height 20
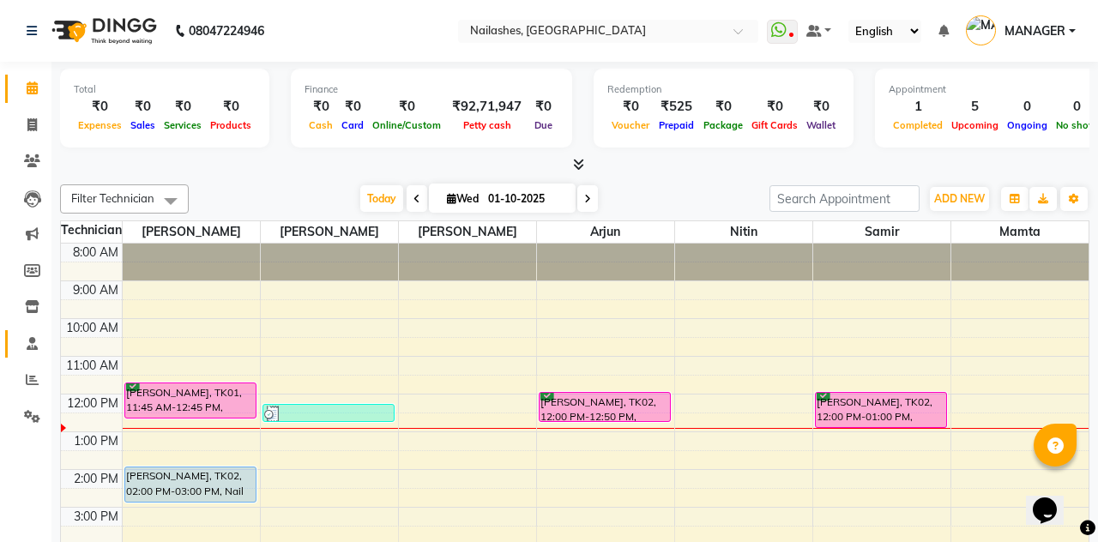
click at [27, 335] on span at bounding box center [32, 345] width 30 height 20
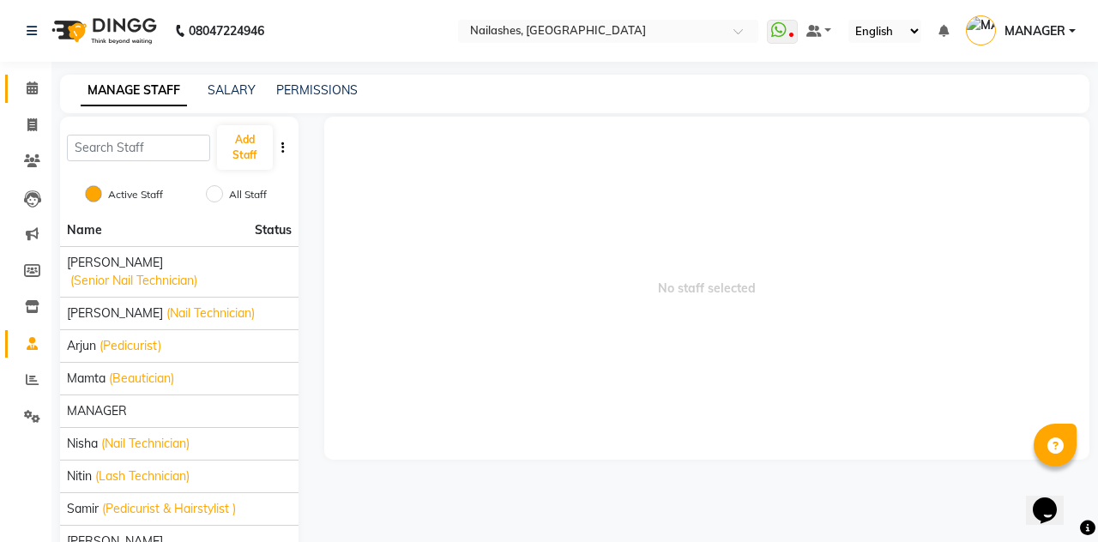
click at [19, 93] on span at bounding box center [32, 89] width 30 height 20
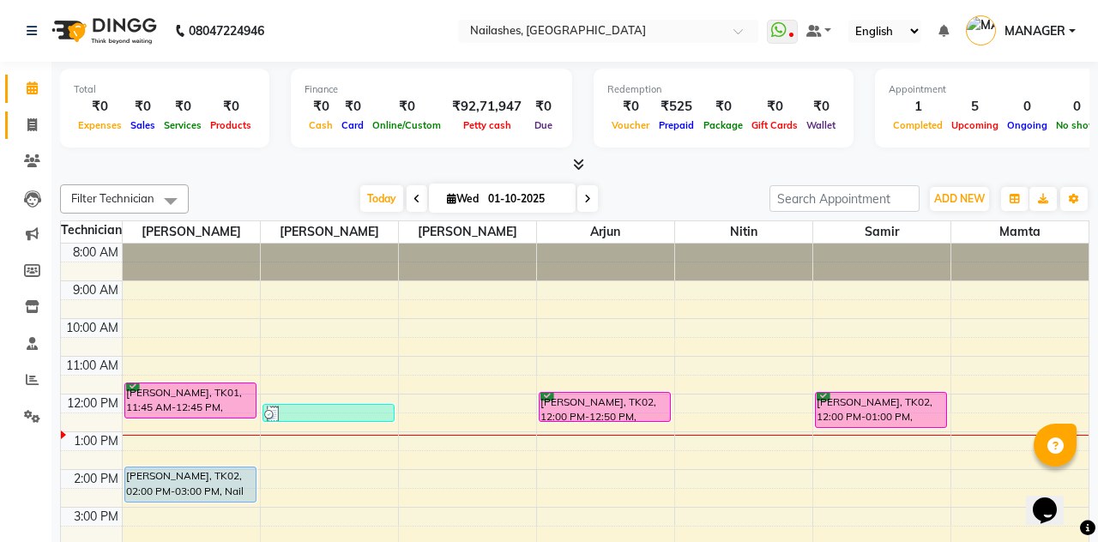
click at [27, 122] on icon at bounding box center [31, 124] width 9 height 13
select select "service"
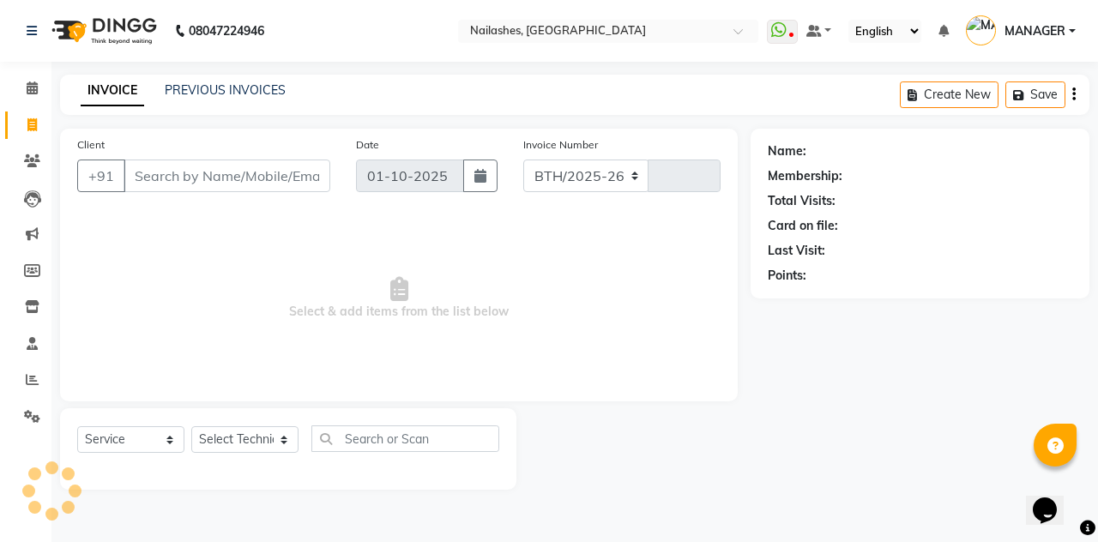
select select "3926"
type input "2616"
click at [227, 176] on input "Client" at bounding box center [227, 176] width 207 height 33
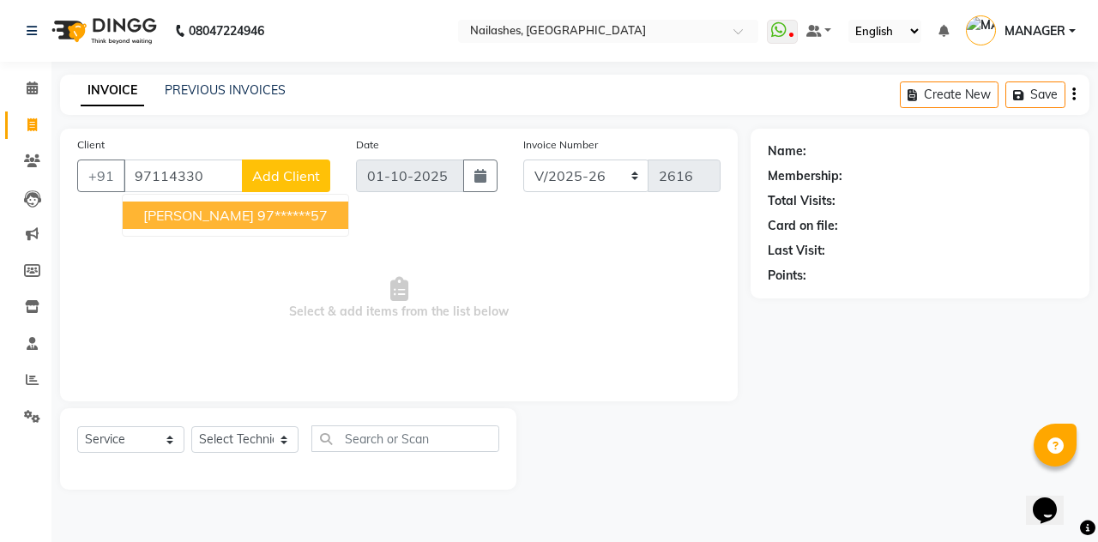
click at [311, 211] on ngb-highlight "97******57" at bounding box center [292, 215] width 70 height 17
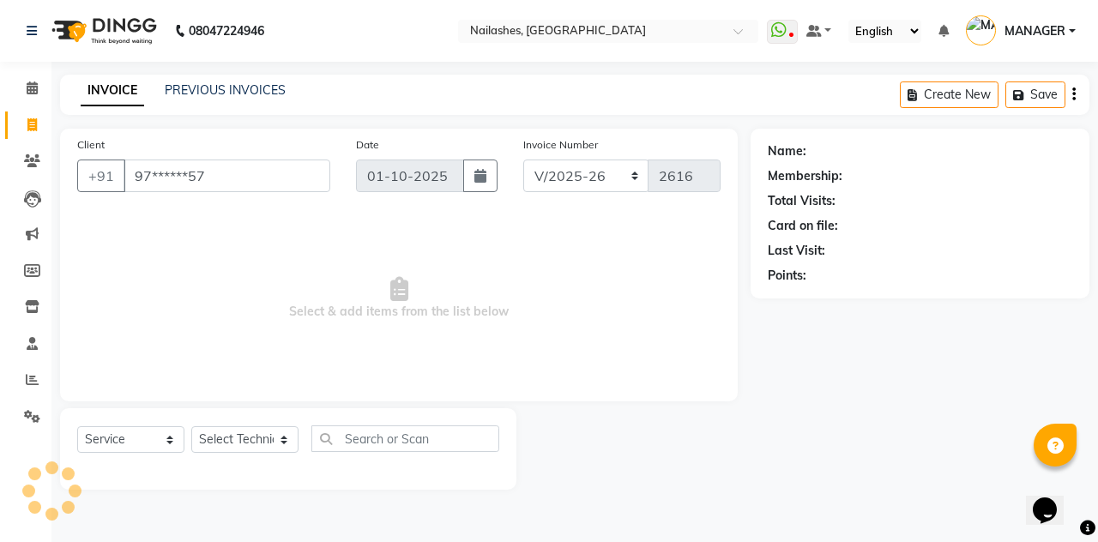
type input "97******57"
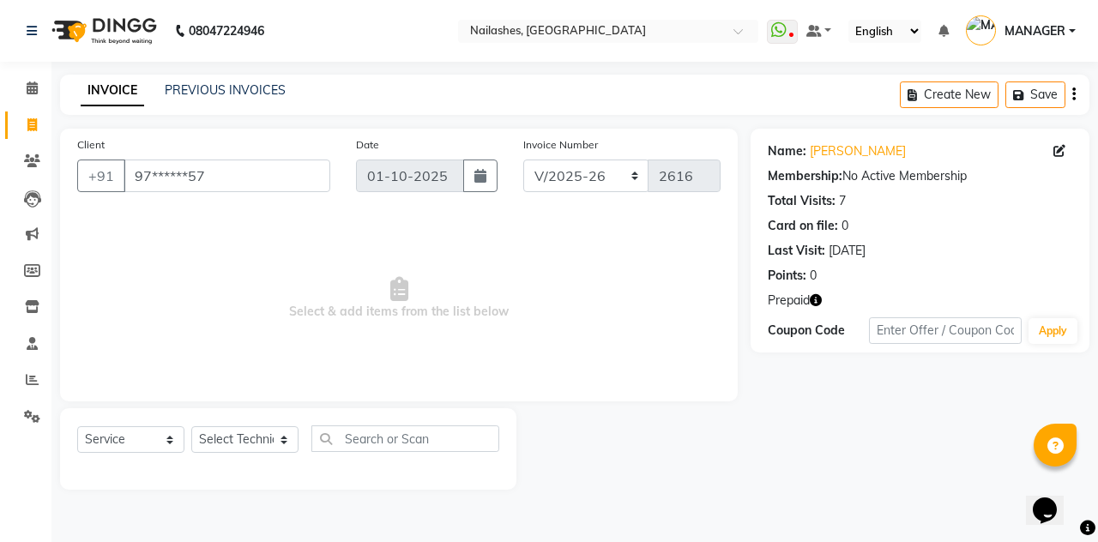
click at [815, 303] on icon "button" at bounding box center [816, 300] width 12 height 12
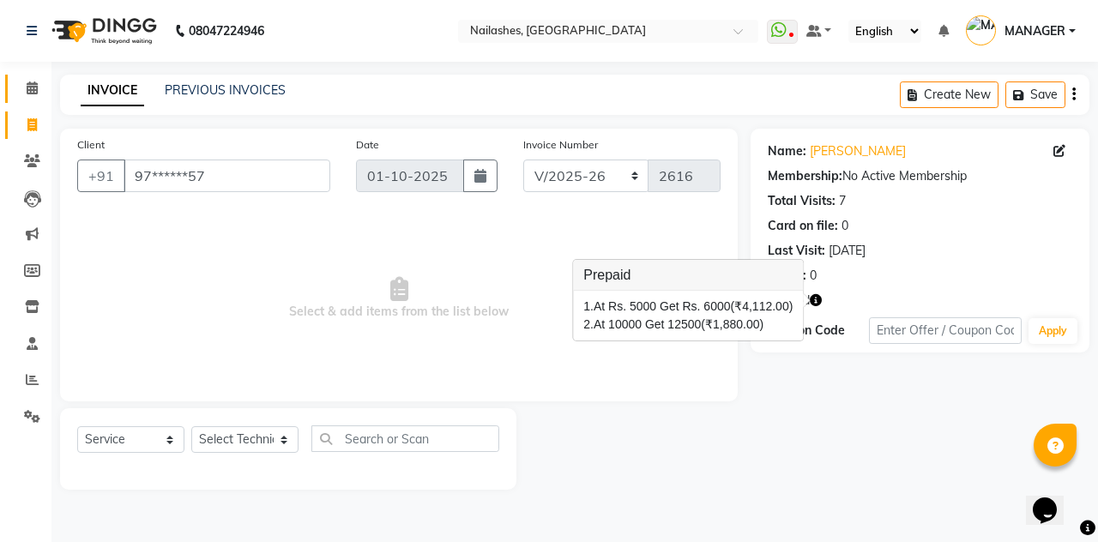
click at [27, 94] on icon at bounding box center [32, 87] width 11 height 13
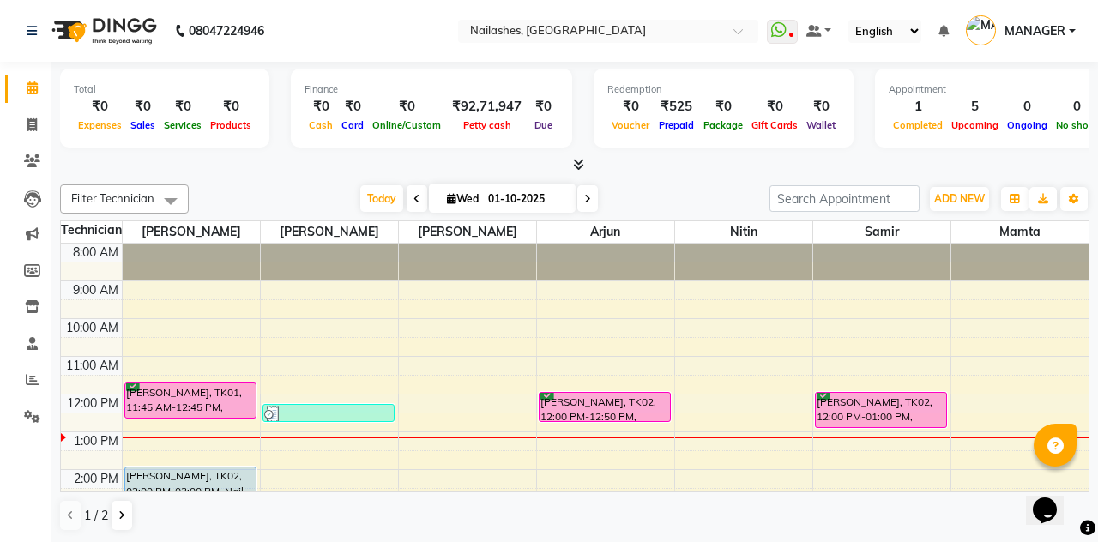
scroll to position [187, 0]
